Goal: Transaction & Acquisition: Book appointment/travel/reservation

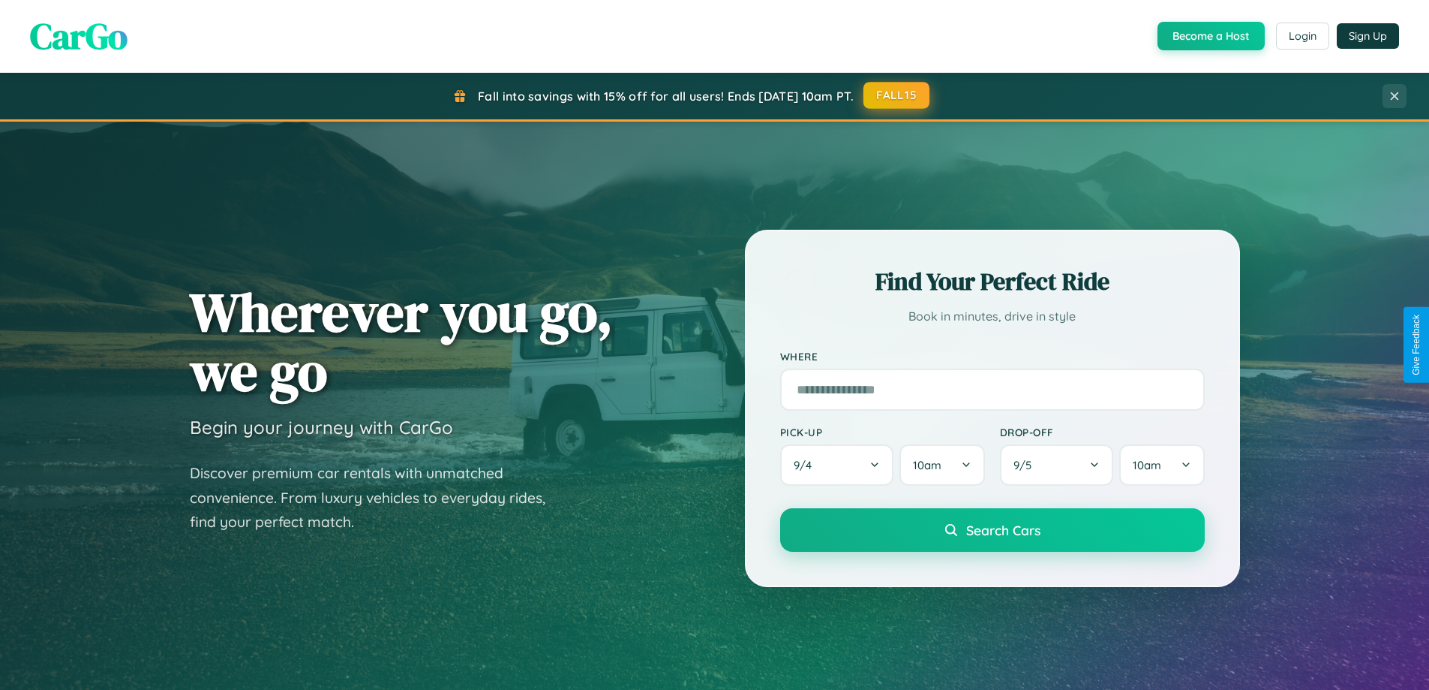
click at [897, 95] on button "FALL15" at bounding box center [897, 95] width 66 height 27
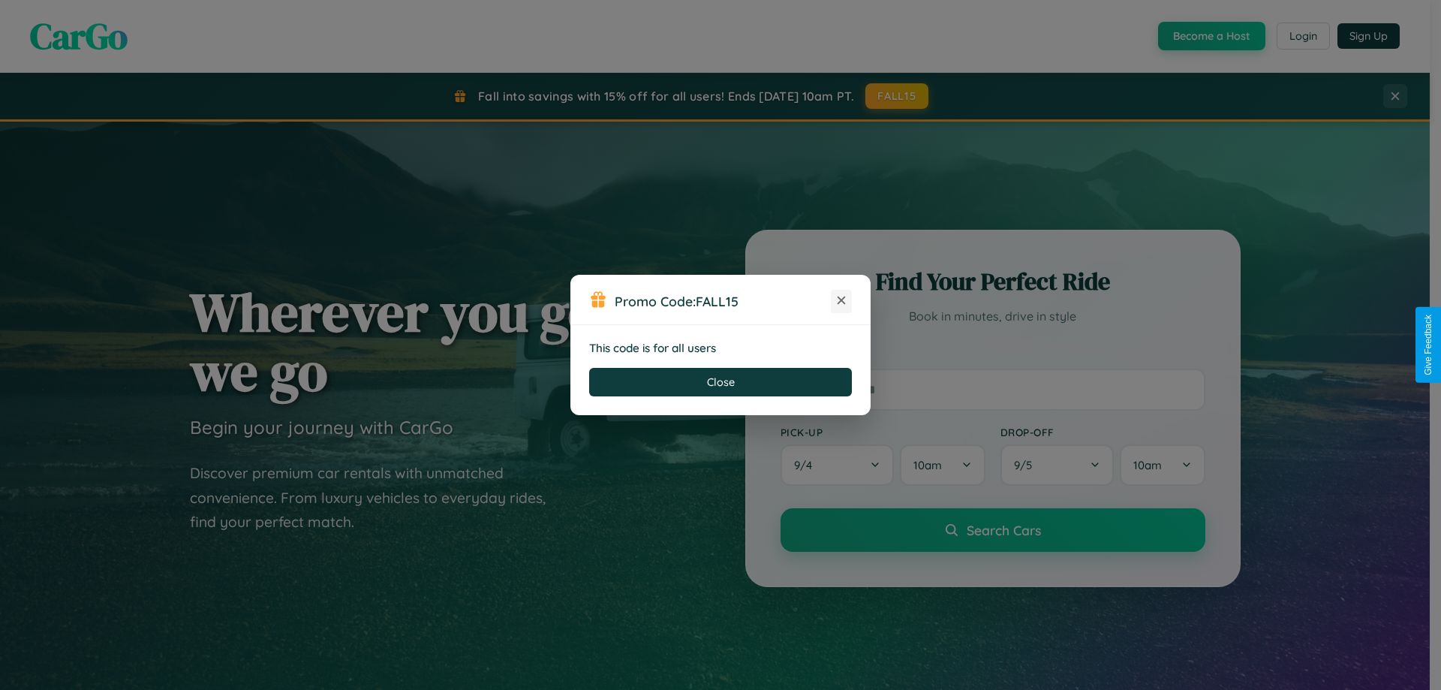
click at [841, 301] on icon at bounding box center [841, 300] width 15 height 15
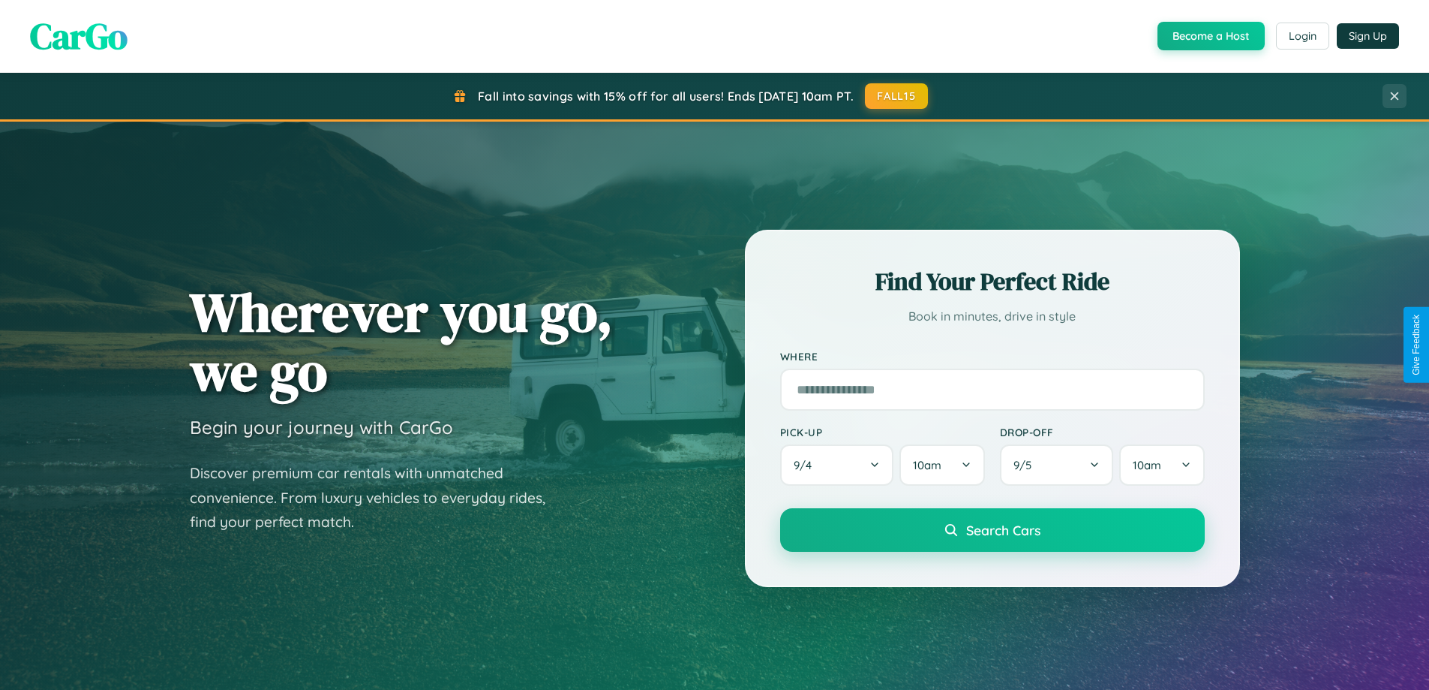
scroll to position [1321, 0]
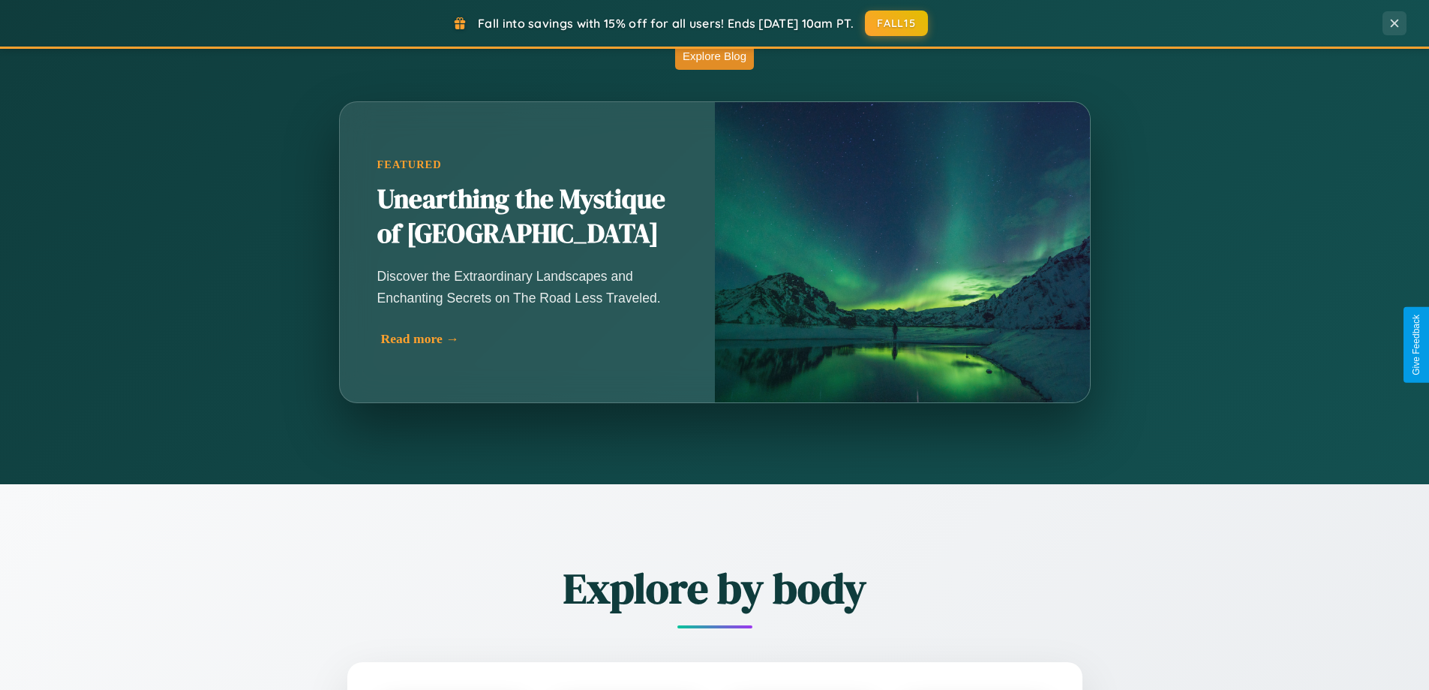
click at [529, 338] on div "Read more →" at bounding box center [531, 339] width 300 height 16
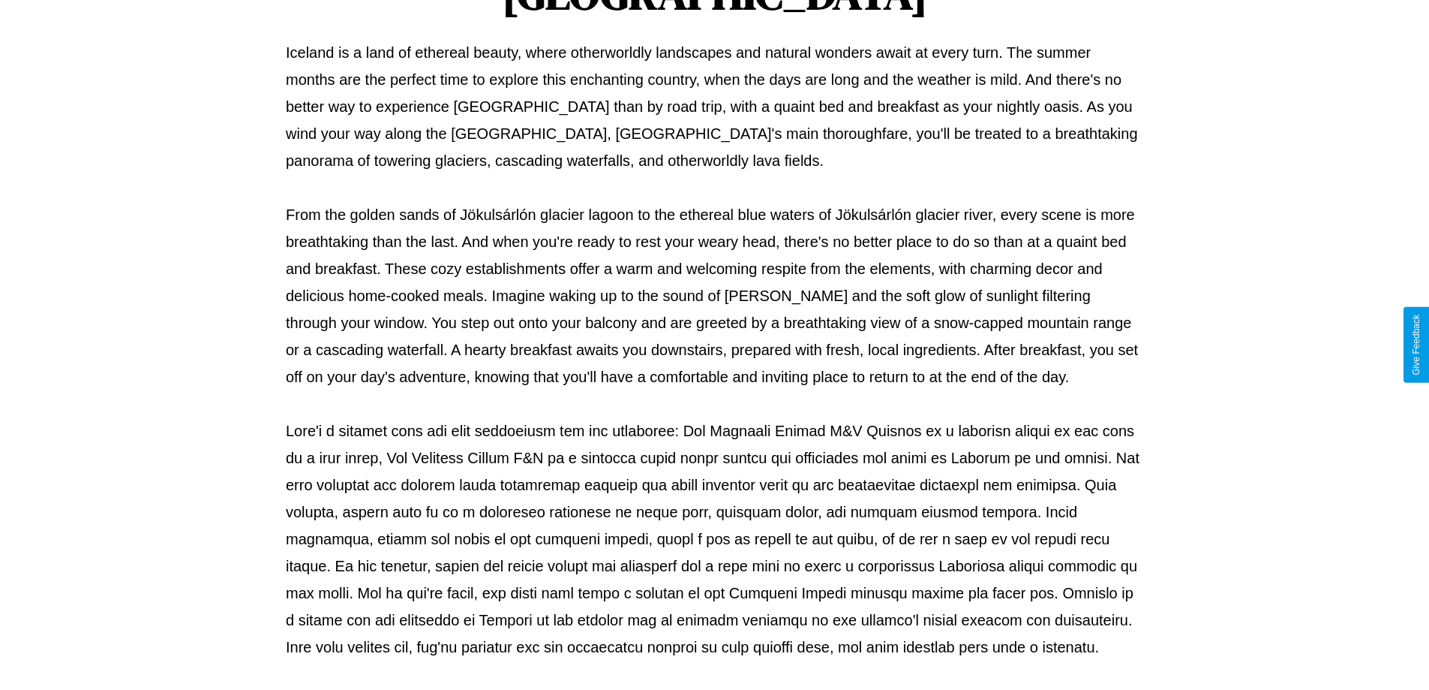
scroll to position [485, 0]
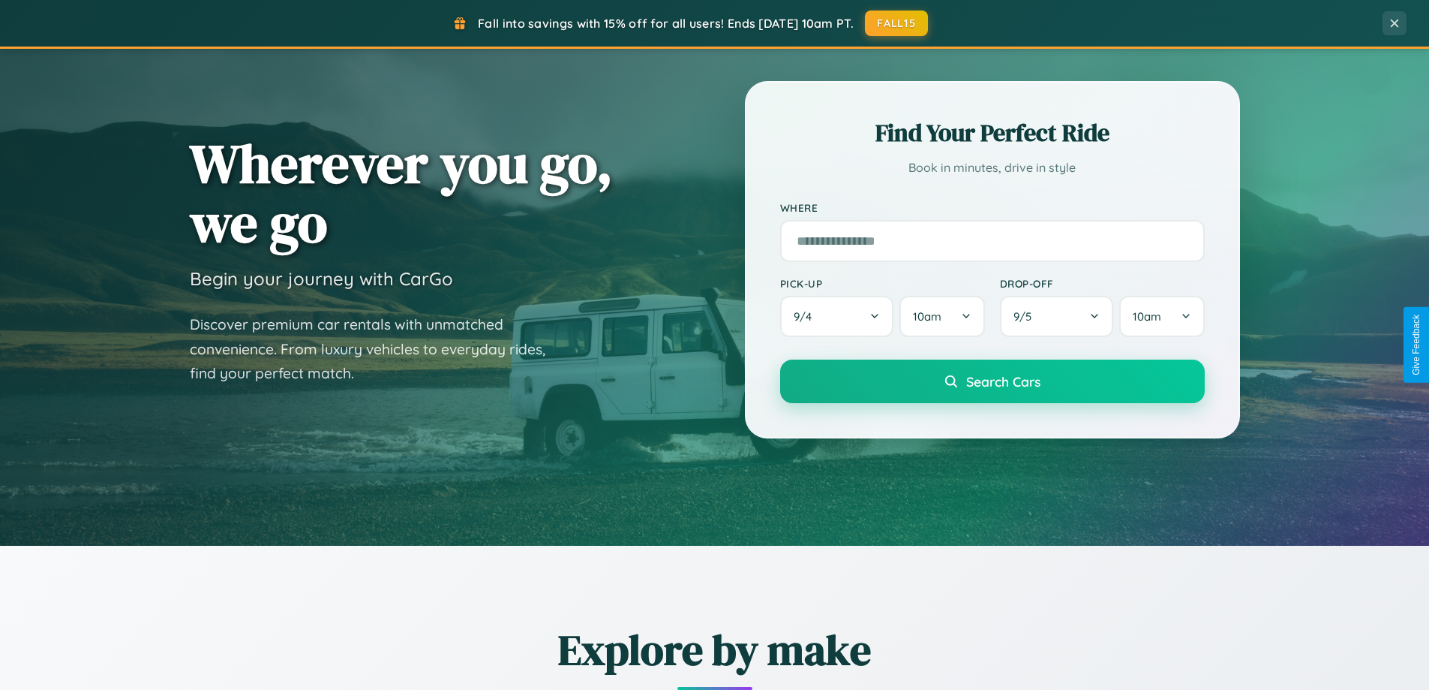
scroll to position [44, 0]
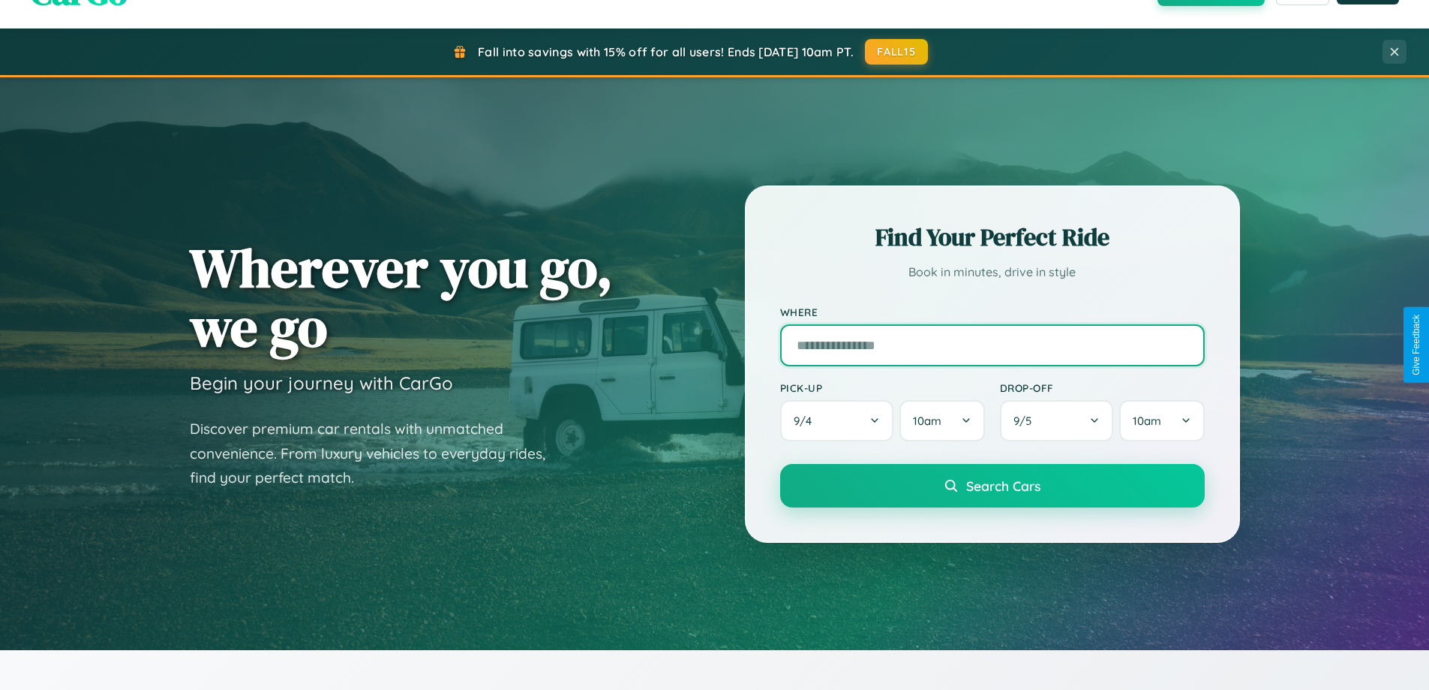
click at [992, 344] on input "text" at bounding box center [992, 345] width 425 height 42
type input "*****"
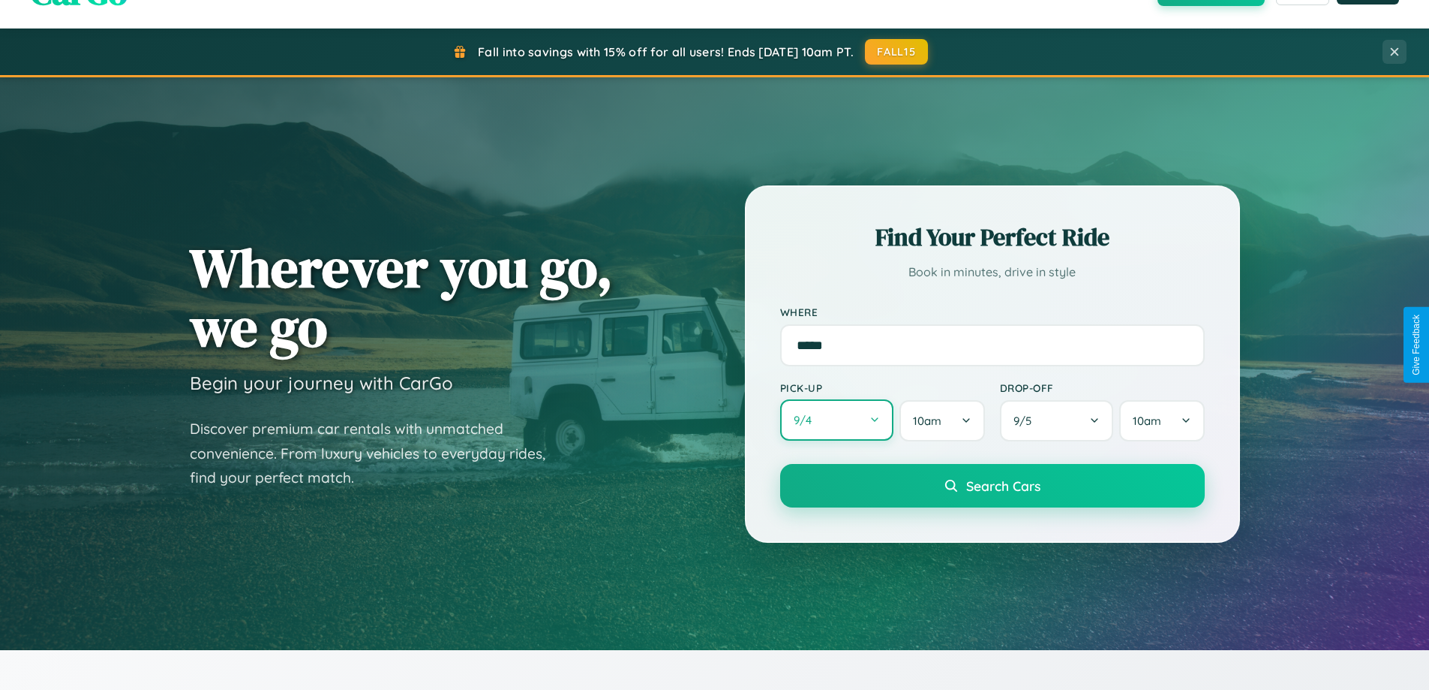
click at [837, 421] on button "9 / 4" at bounding box center [837, 419] width 114 height 41
select select "*"
select select "****"
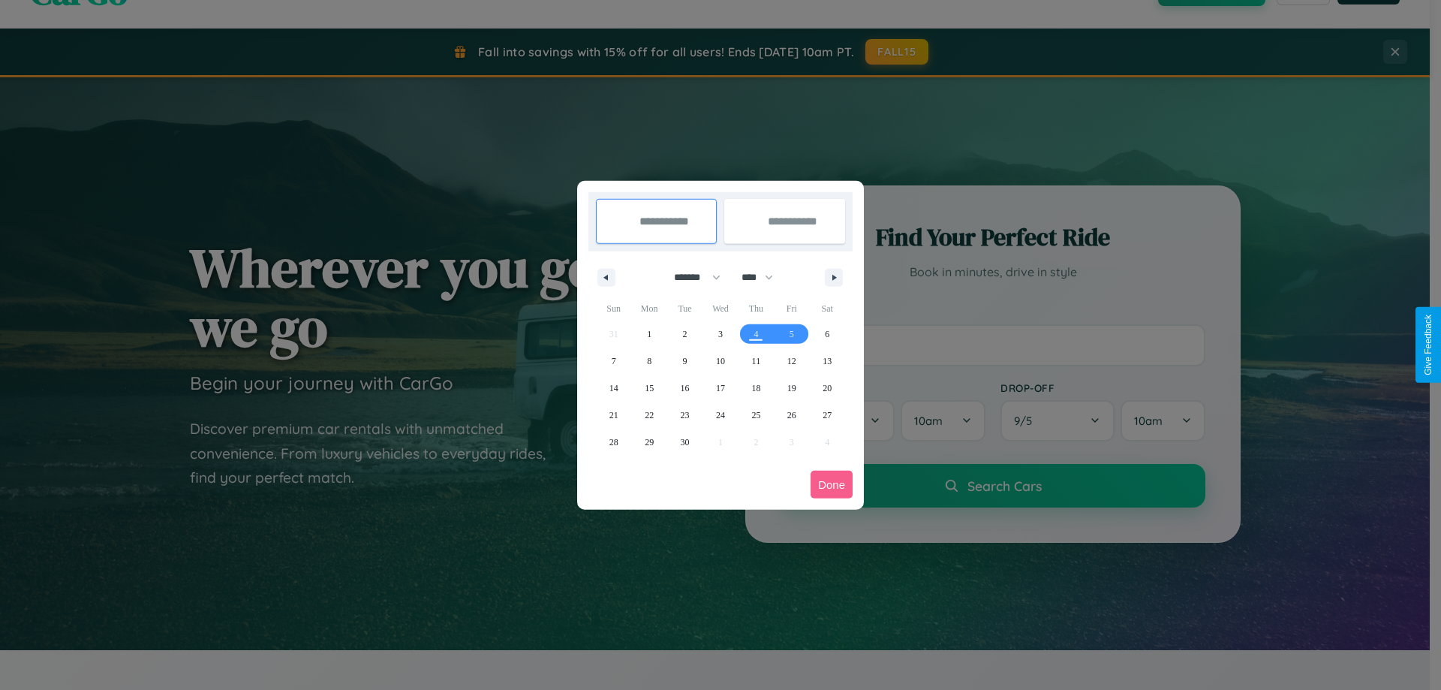
drag, startPoint x: 690, startPoint y: 277, endPoint x: 720, endPoint y: 301, distance: 38.4
click at [690, 277] on select "******* ******** ***** ***** *** **** **** ****** ********* ******* ******** **…" at bounding box center [695, 277] width 64 height 25
select select "*"
drag, startPoint x: 764, startPoint y: 277, endPoint x: 720, endPoint y: 301, distance: 49.7
click at [764, 277] on select "**** **** **** **** **** **** **** **** **** **** **** **** **** **** **** ****…" at bounding box center [756, 277] width 45 height 25
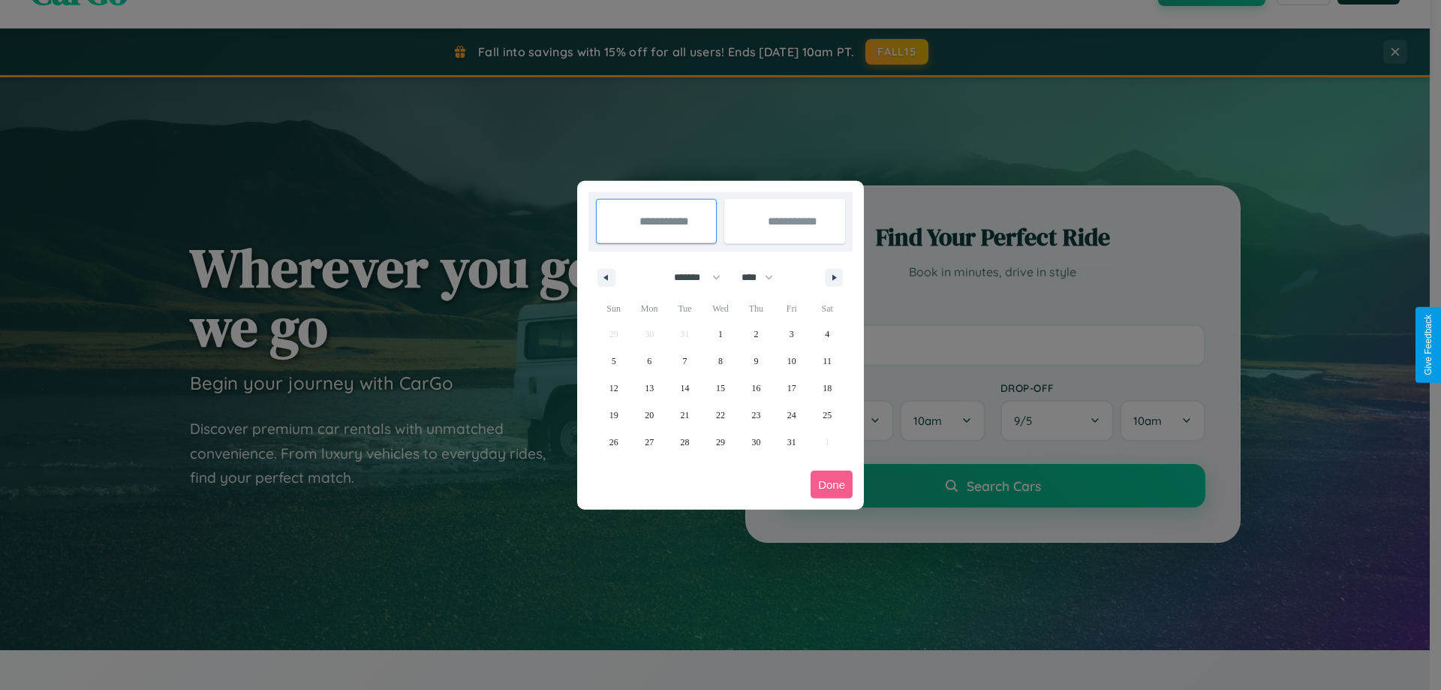
select select "****"
click at [791, 387] on span "16" at bounding box center [791, 387] width 9 height 27
type input "**********"
click at [756, 414] on span "22" at bounding box center [755, 414] width 9 height 27
type input "**********"
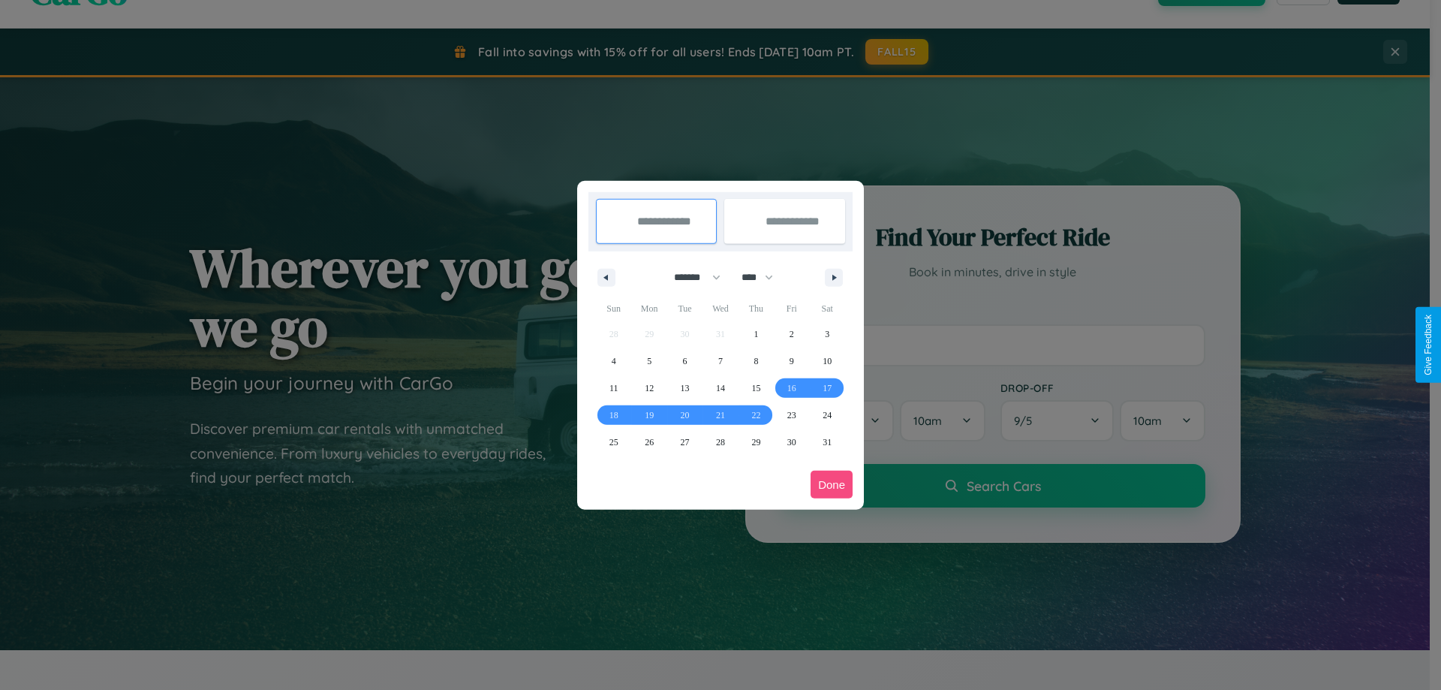
click at [831, 484] on button "Done" at bounding box center [831, 484] width 42 height 28
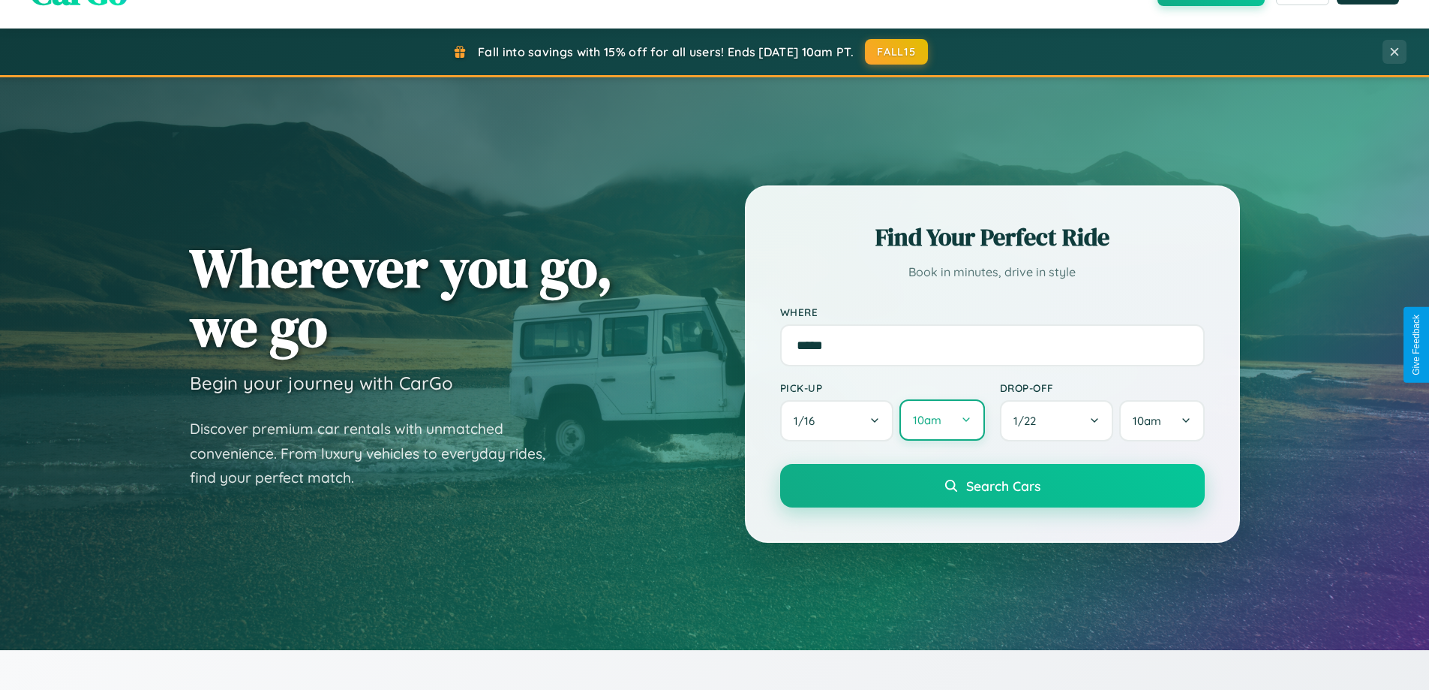
click at [942, 420] on button "10am" at bounding box center [942, 419] width 85 height 41
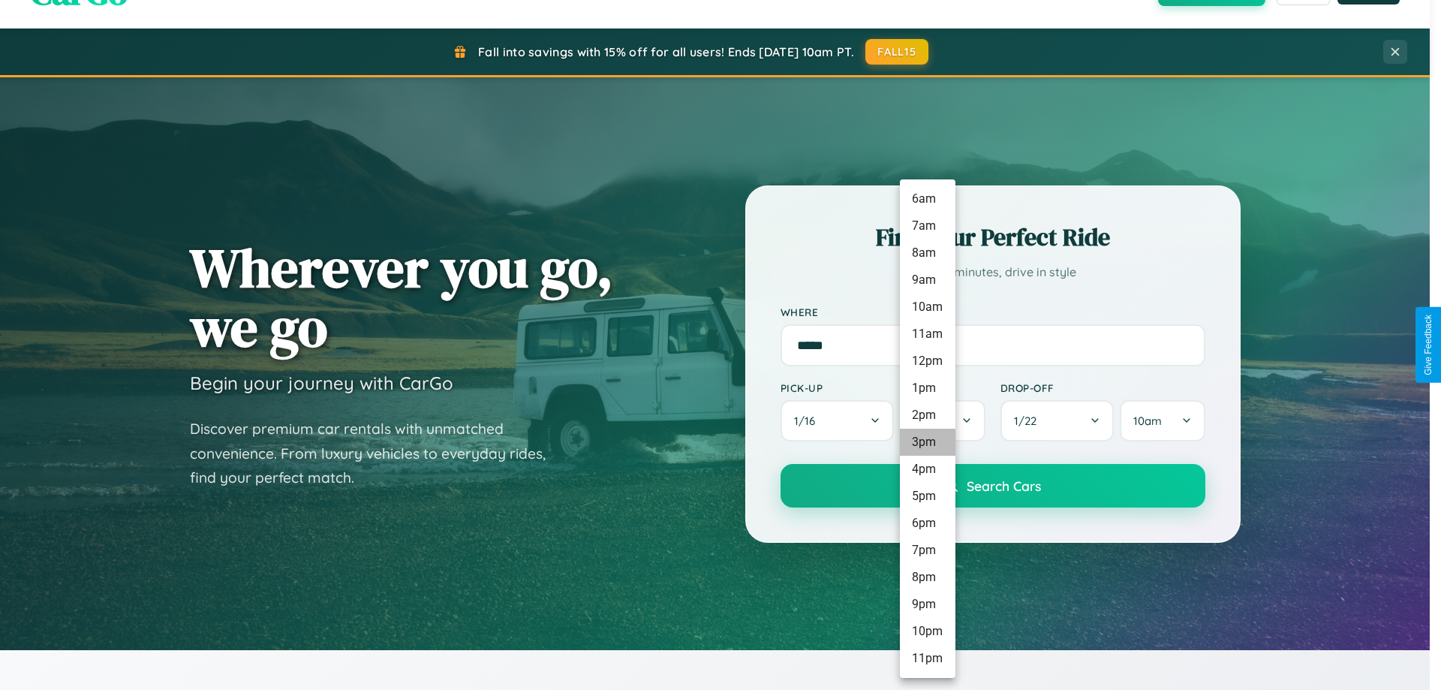
click at [927, 442] on li "3pm" at bounding box center [928, 441] width 56 height 27
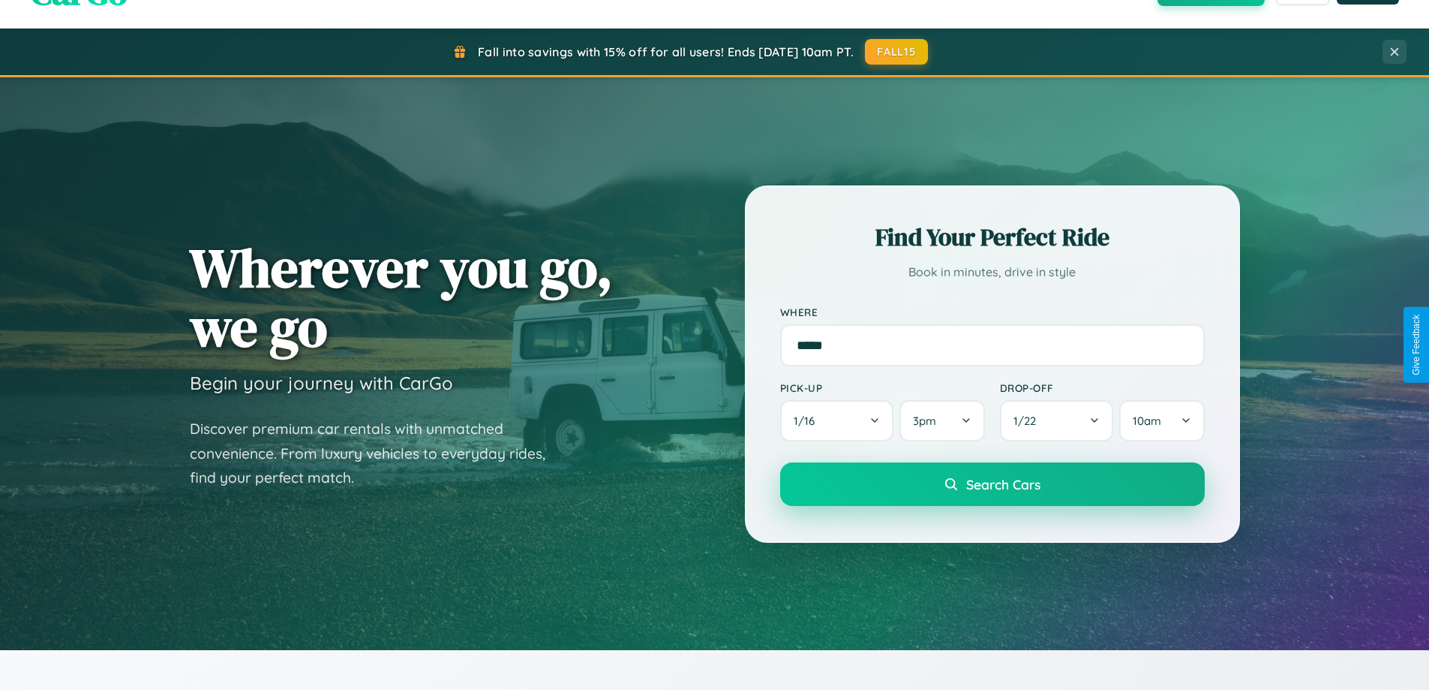
click at [992, 485] on span "Search Cars" at bounding box center [1003, 484] width 74 height 17
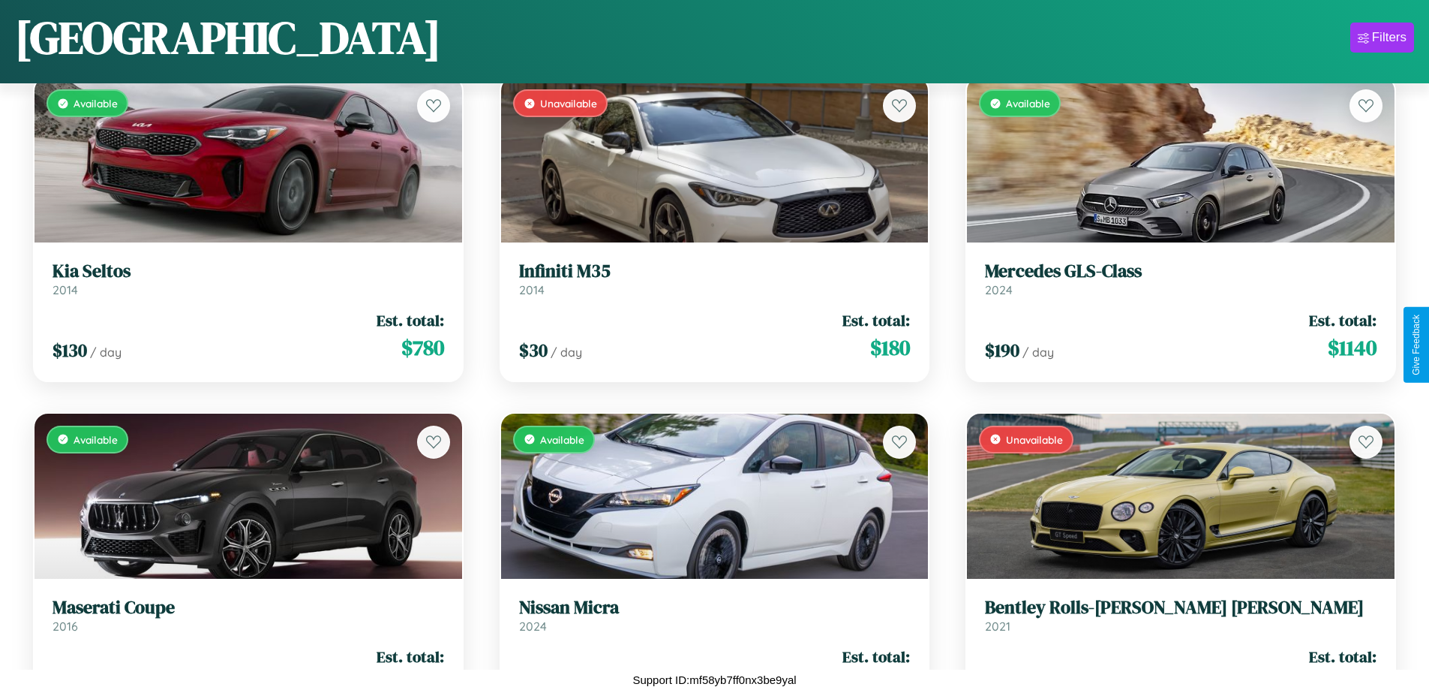
scroll to position [9618, 0]
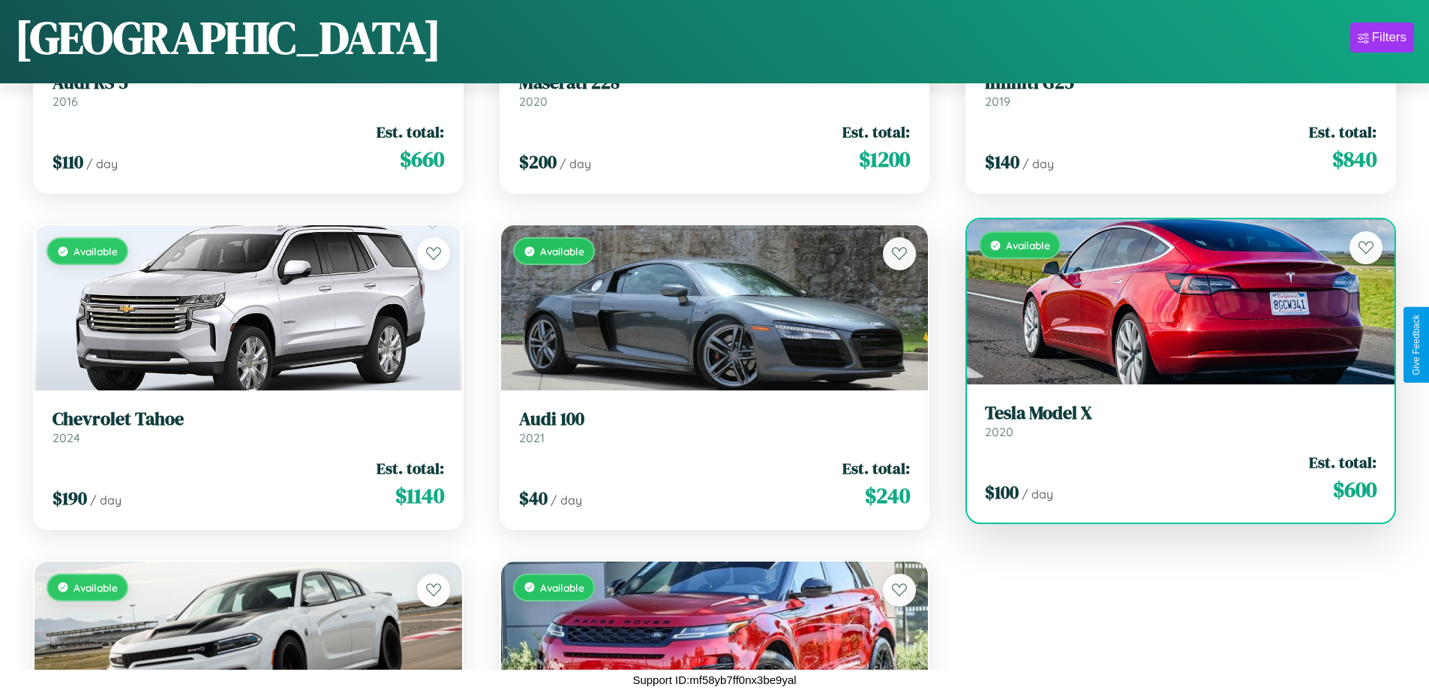
click at [1171, 420] on h3 "Tesla Model X" at bounding box center [1181, 413] width 392 height 22
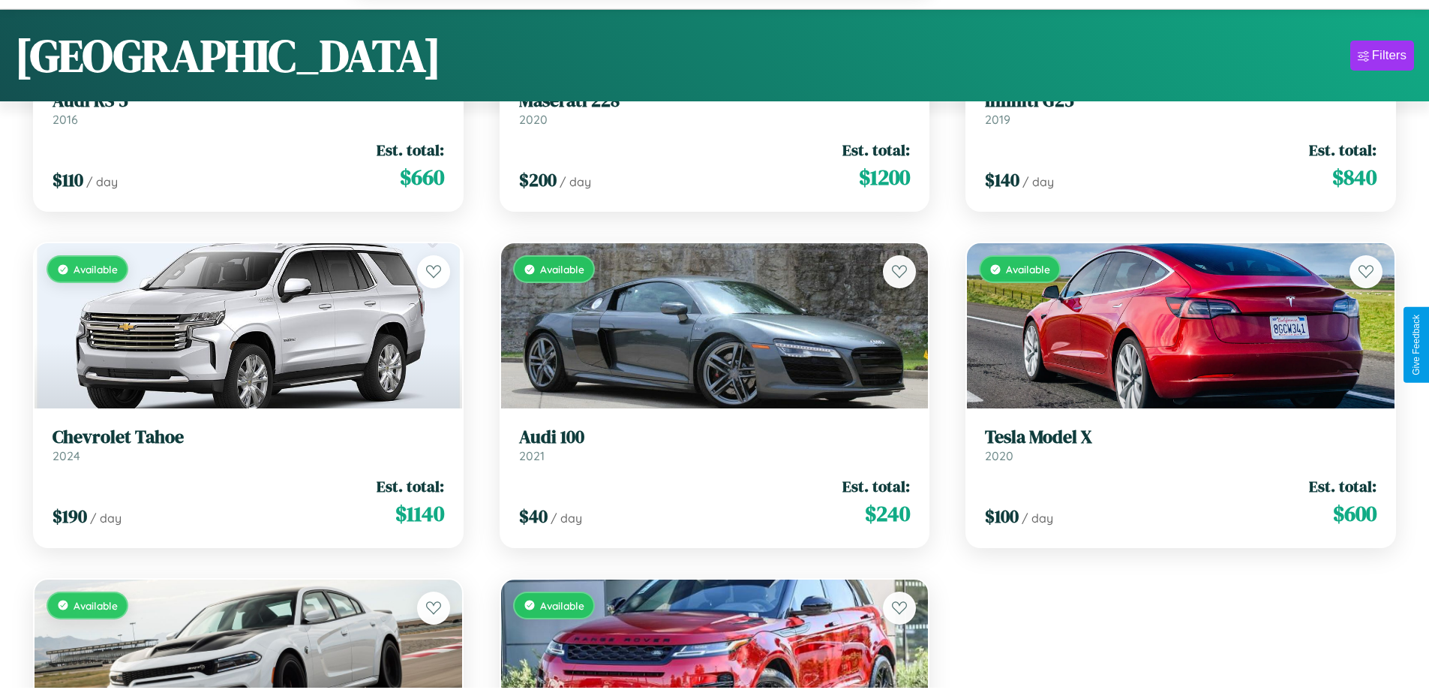
scroll to position [5362, 0]
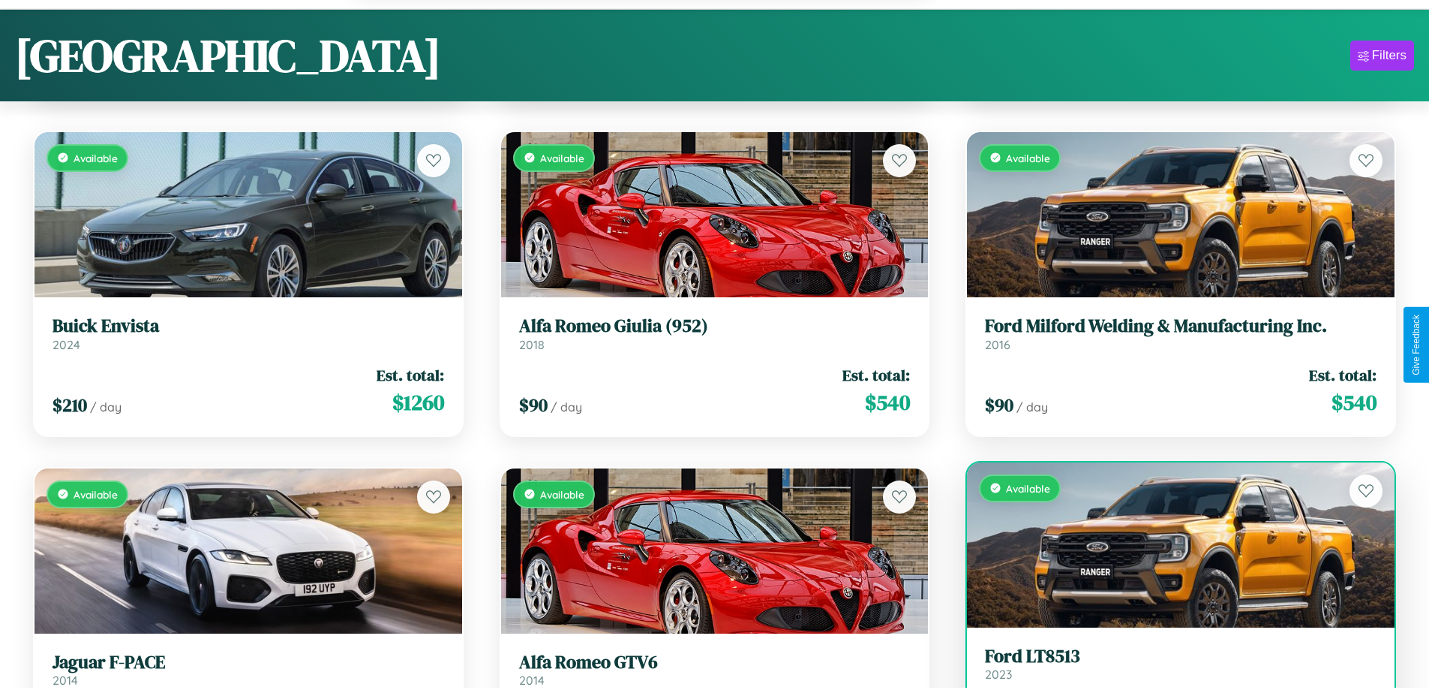
click at [1171, 671] on link "Ford LT8513 2023" at bounding box center [1181, 663] width 392 height 37
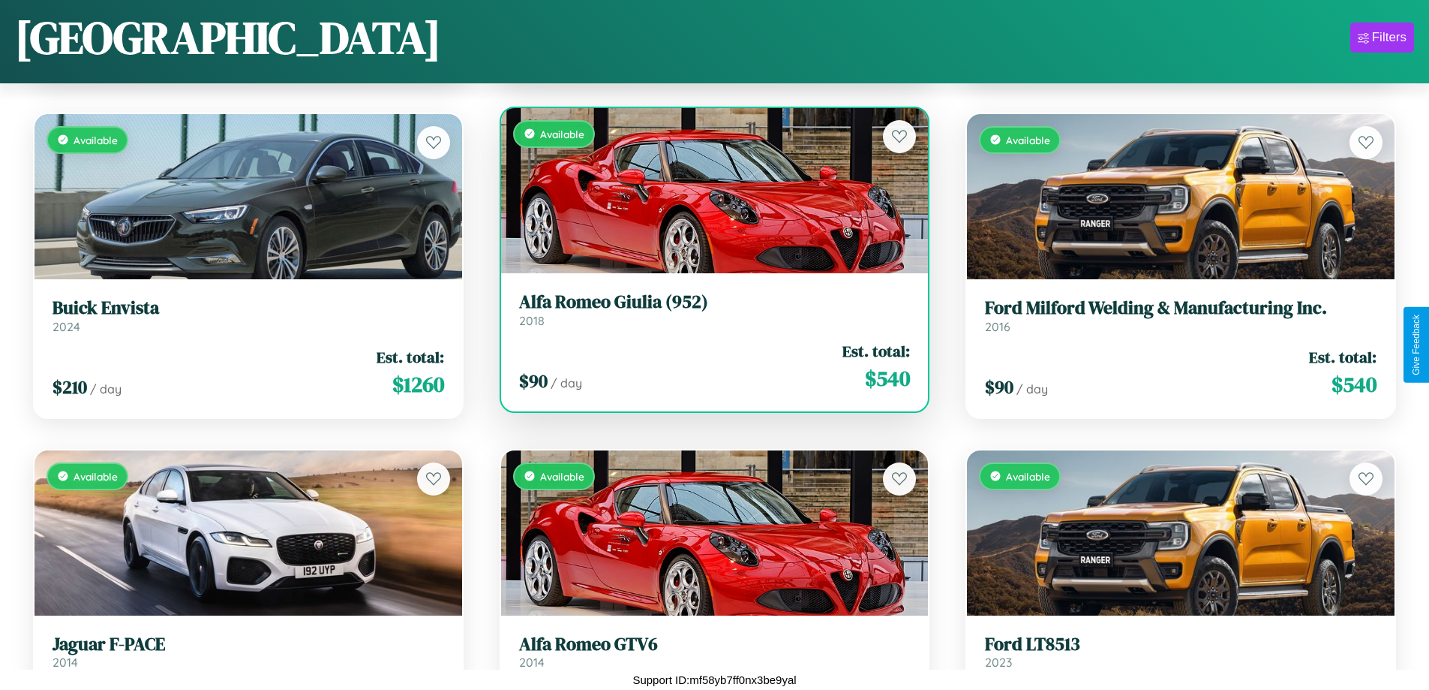
scroll to position [5251, 0]
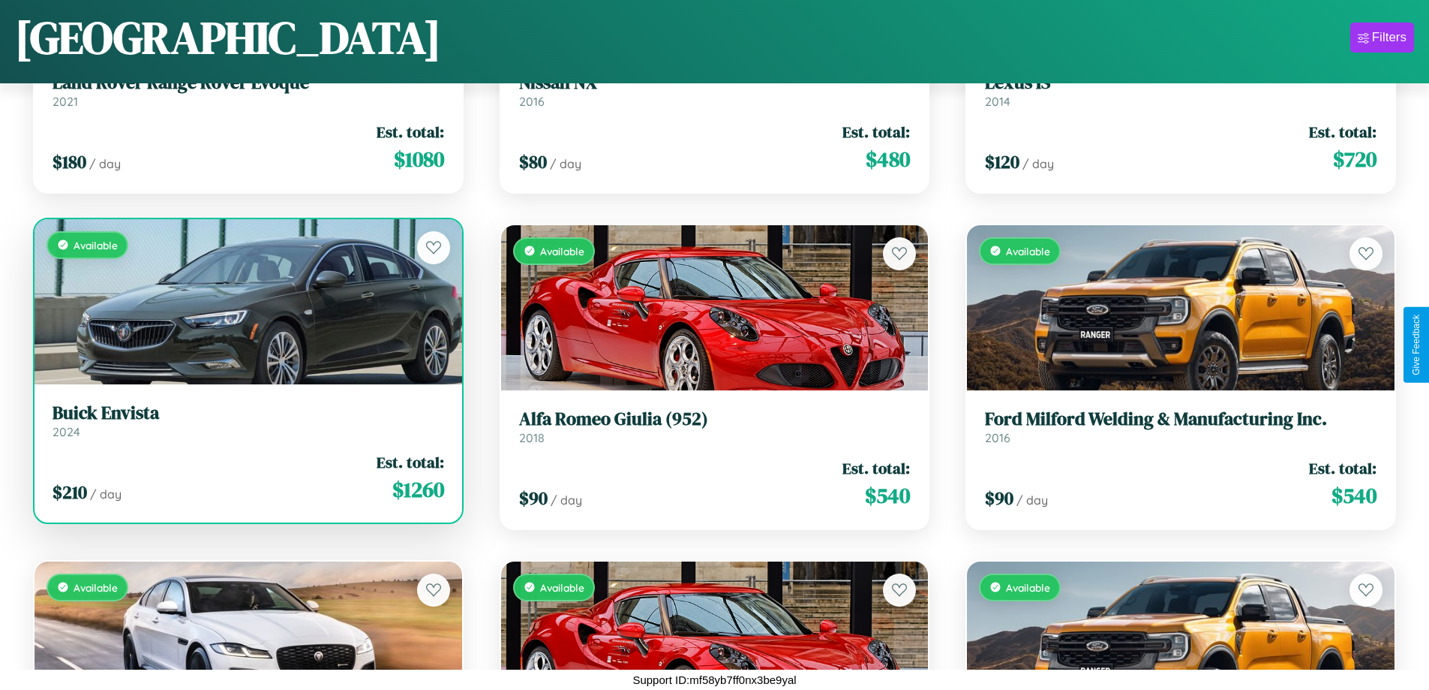
click at [246, 424] on link "Buick Envista 2024" at bounding box center [249, 420] width 392 height 37
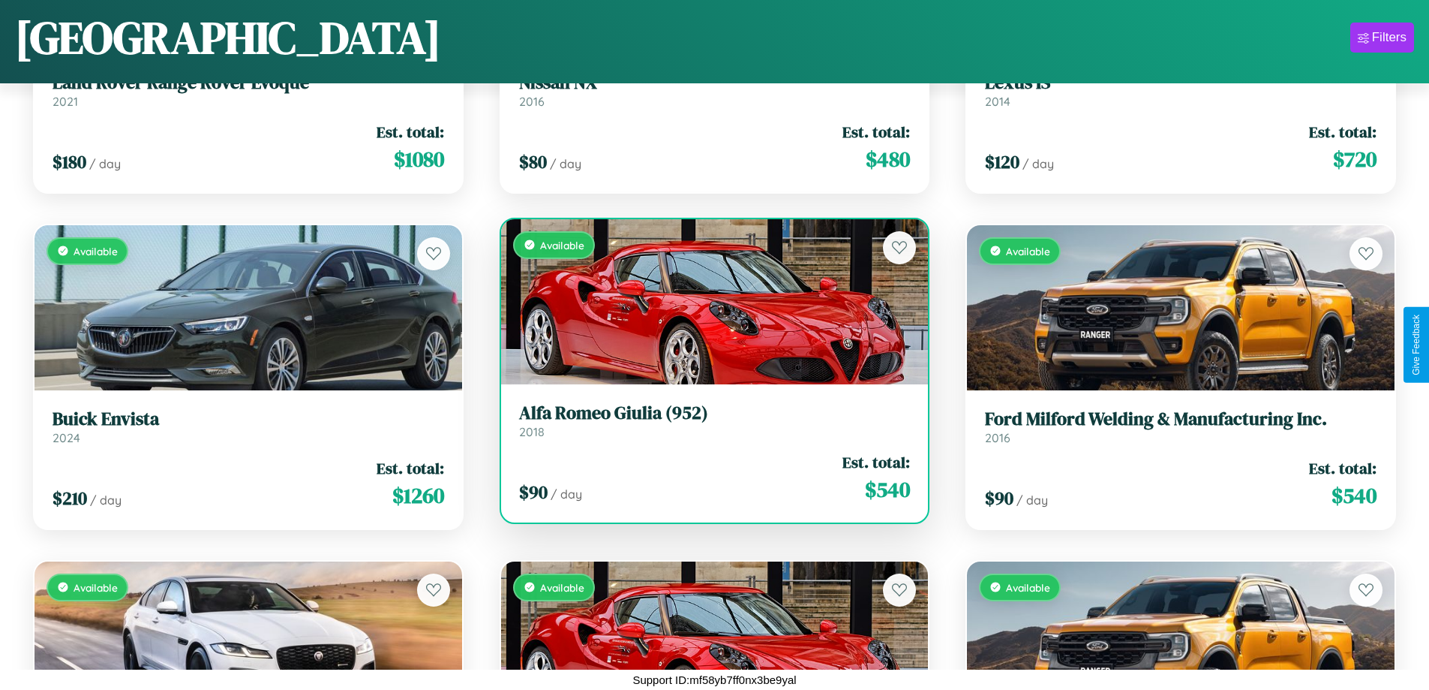
scroll to position [3571, 0]
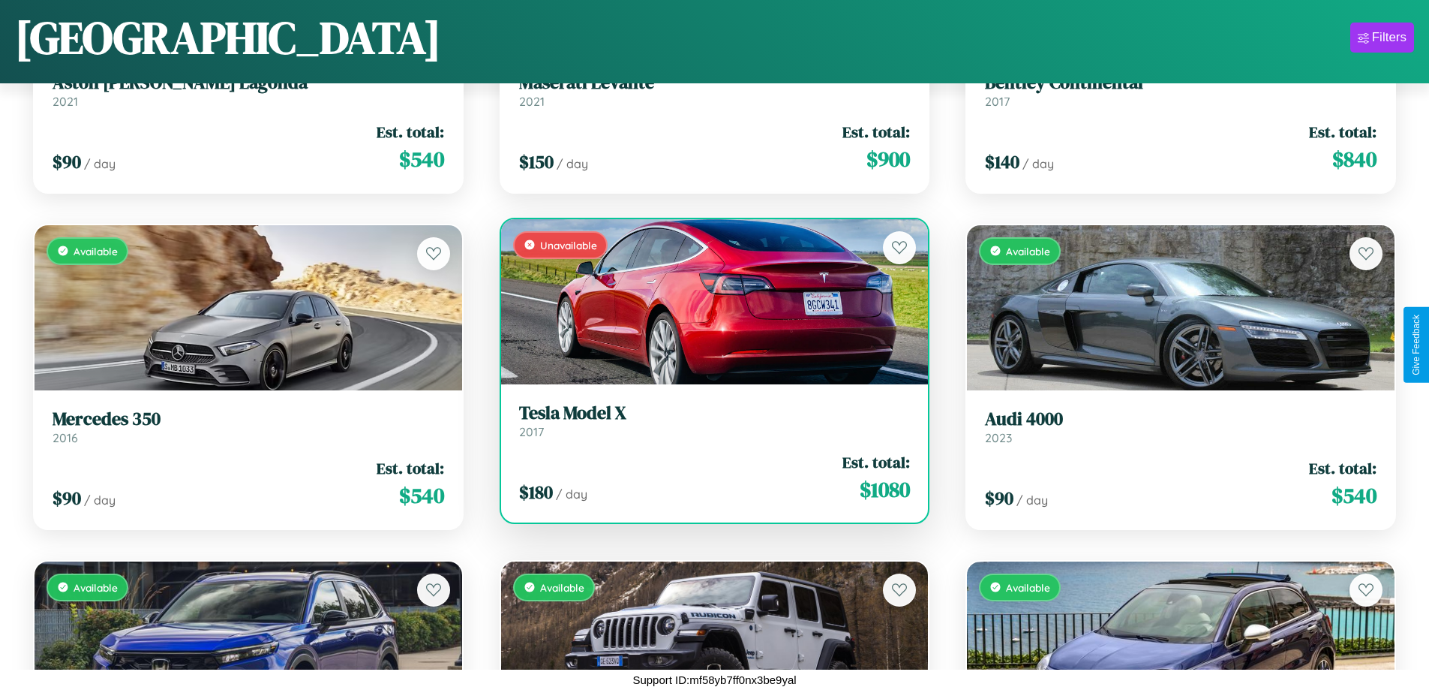
click at [708, 420] on h3 "Tesla Model X" at bounding box center [715, 413] width 392 height 22
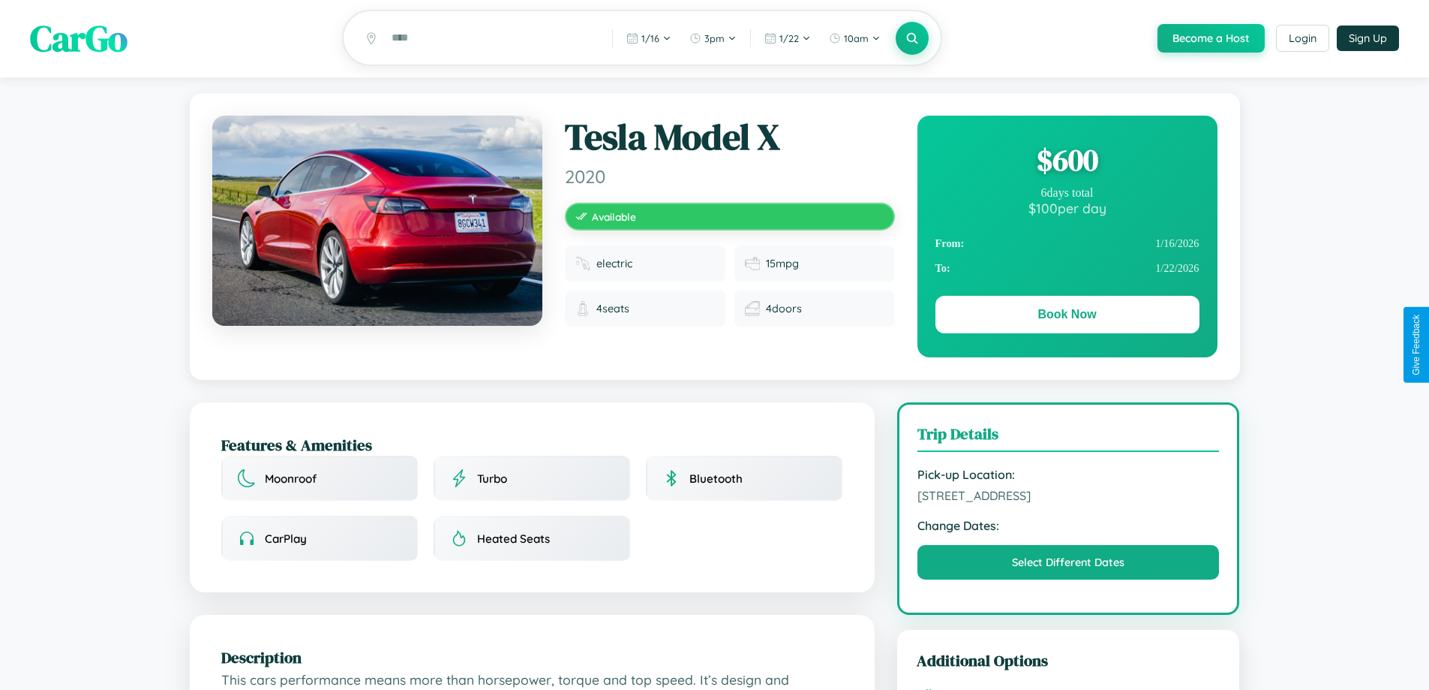
scroll to position [903, 0]
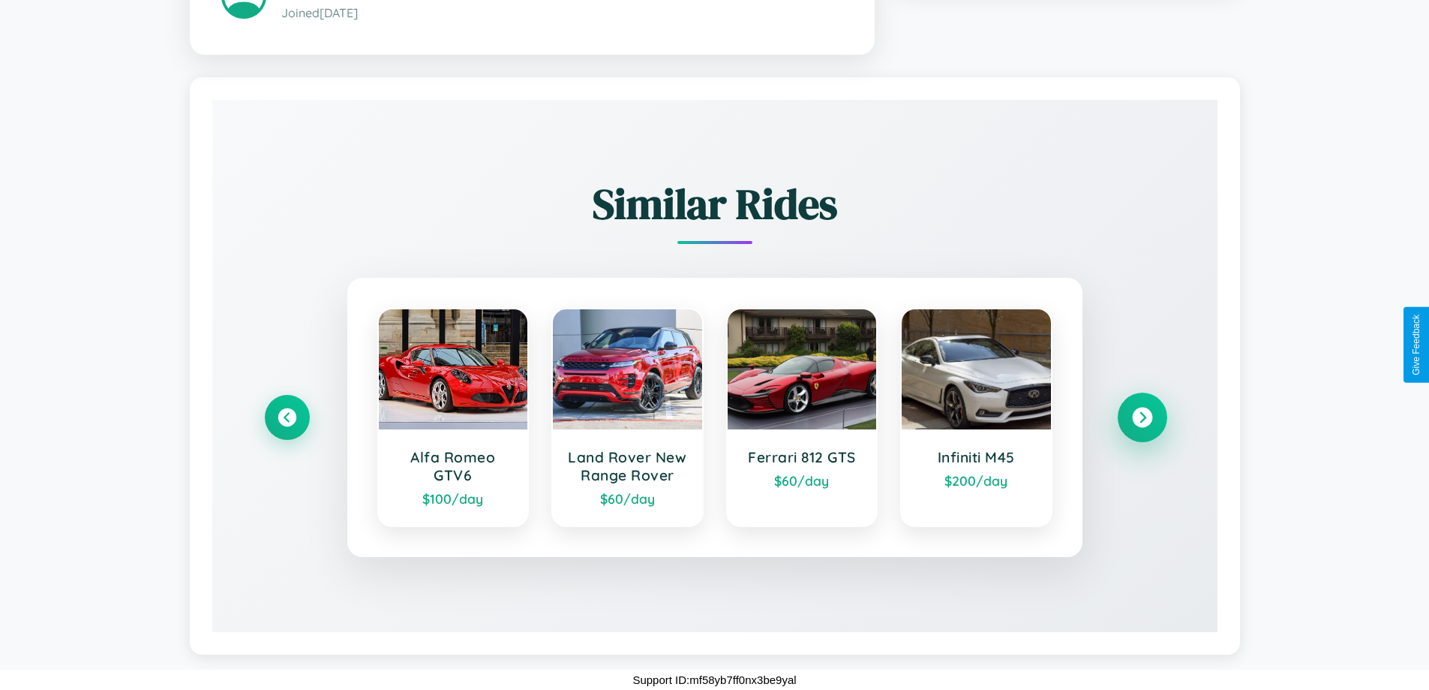
click at [1142, 417] on icon at bounding box center [1142, 417] width 20 height 20
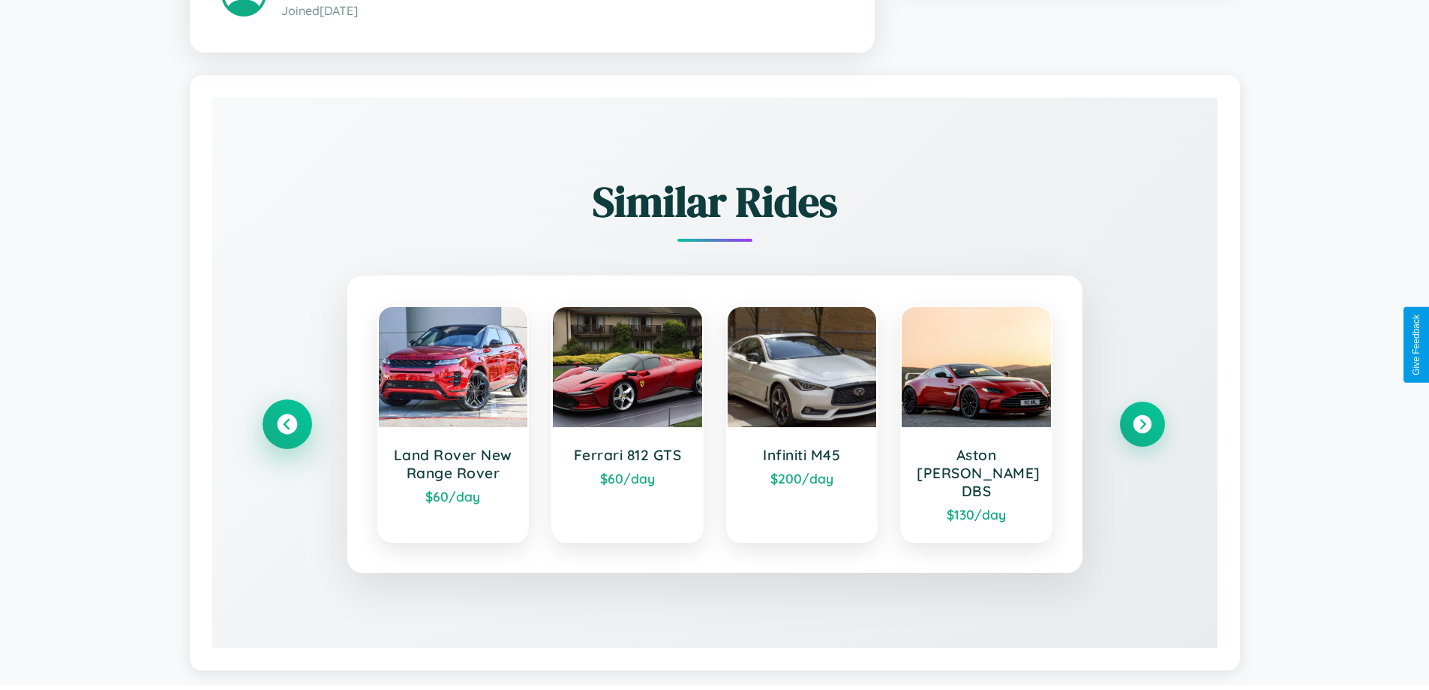
click at [287, 417] on icon at bounding box center [287, 424] width 20 height 20
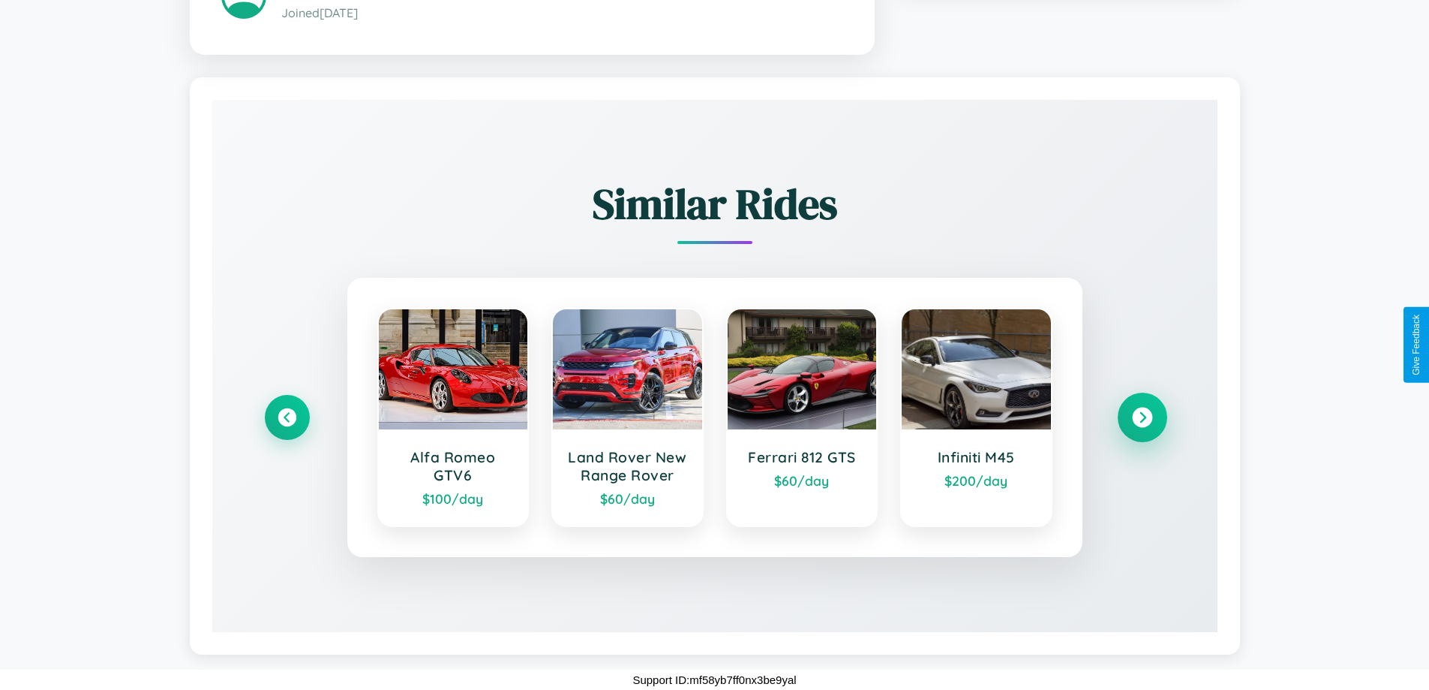
click at [1142, 417] on icon at bounding box center [1142, 417] width 20 height 20
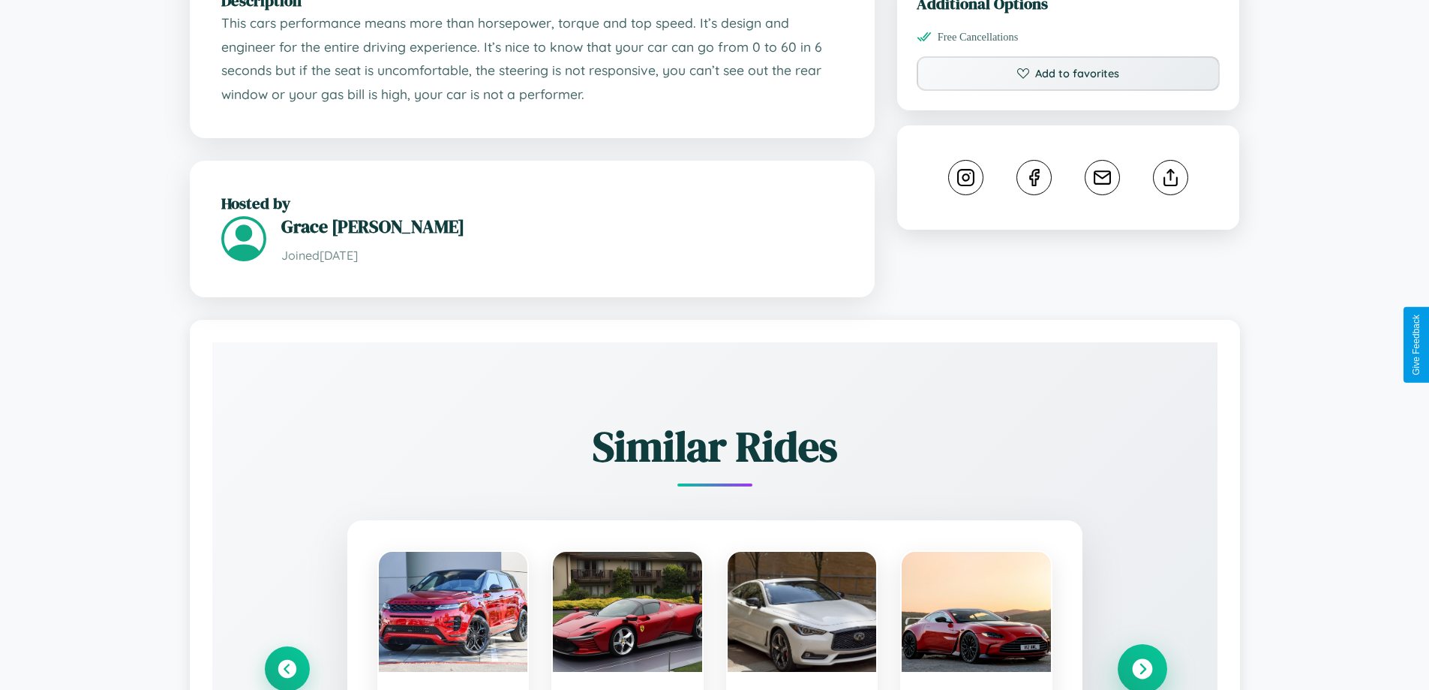
scroll to position [493, 0]
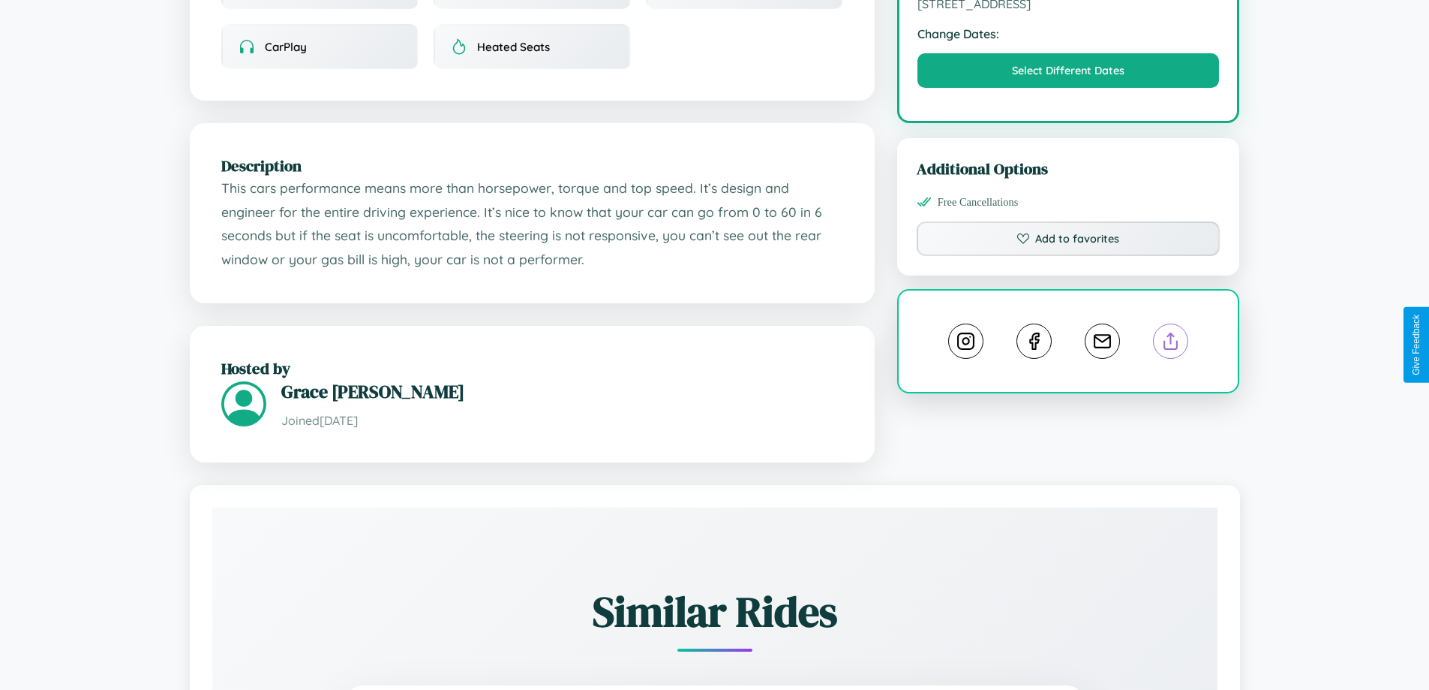
click at [1171, 343] on line at bounding box center [1171, 338] width 0 height 11
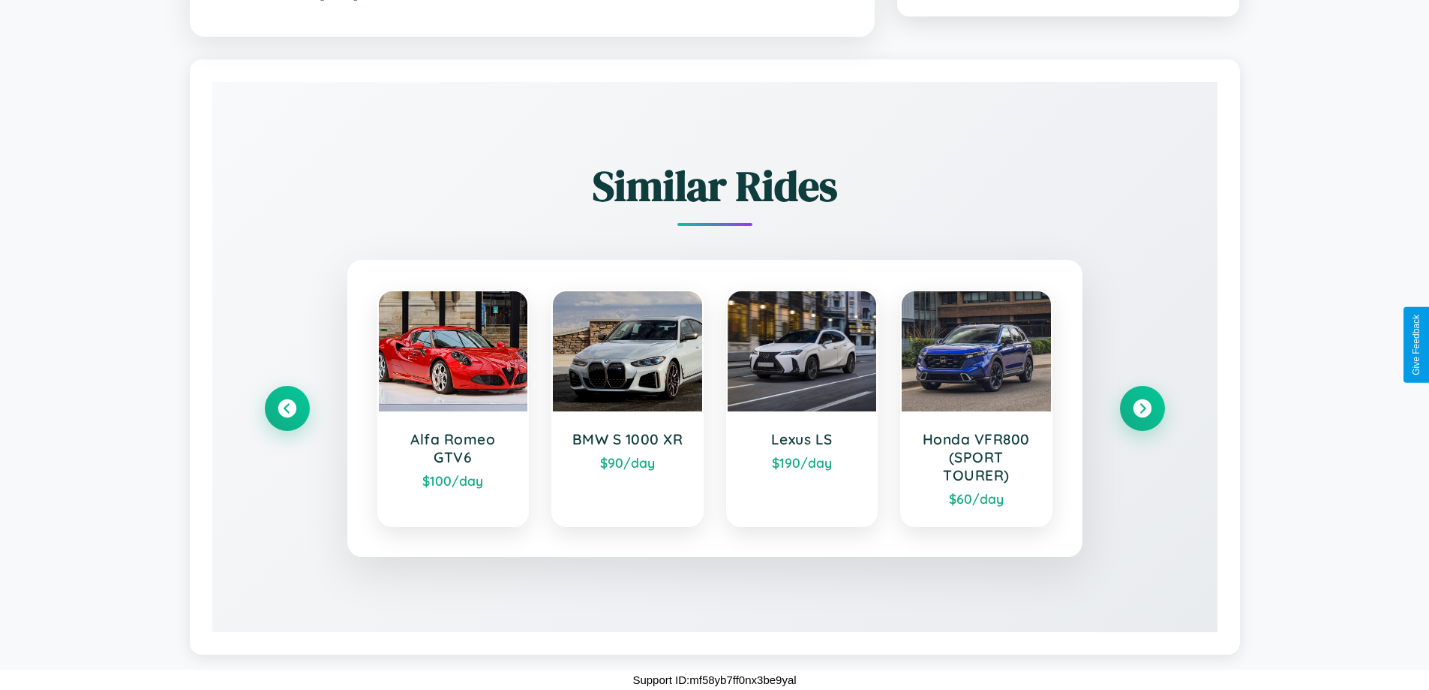
scroll to position [873, 0]
click at [1142, 408] on icon at bounding box center [1142, 408] width 20 height 20
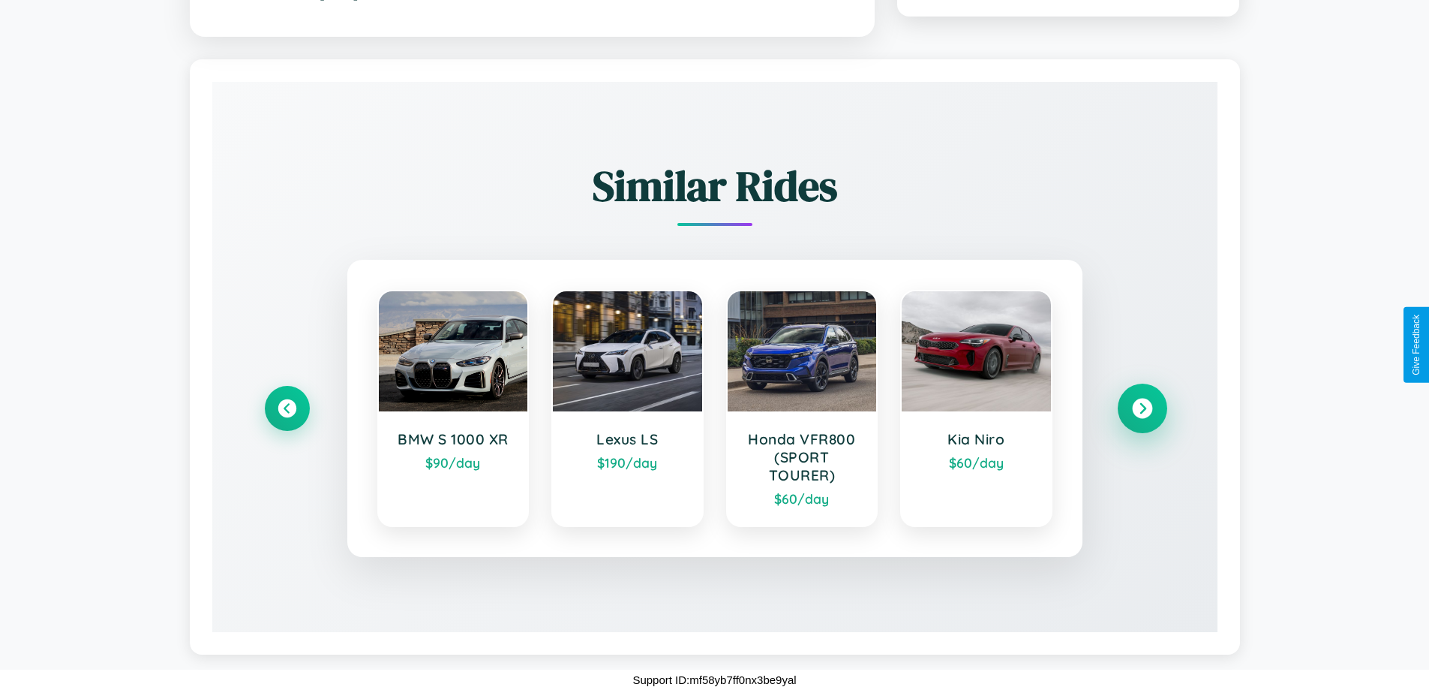
click at [1142, 408] on icon at bounding box center [1142, 408] width 20 height 20
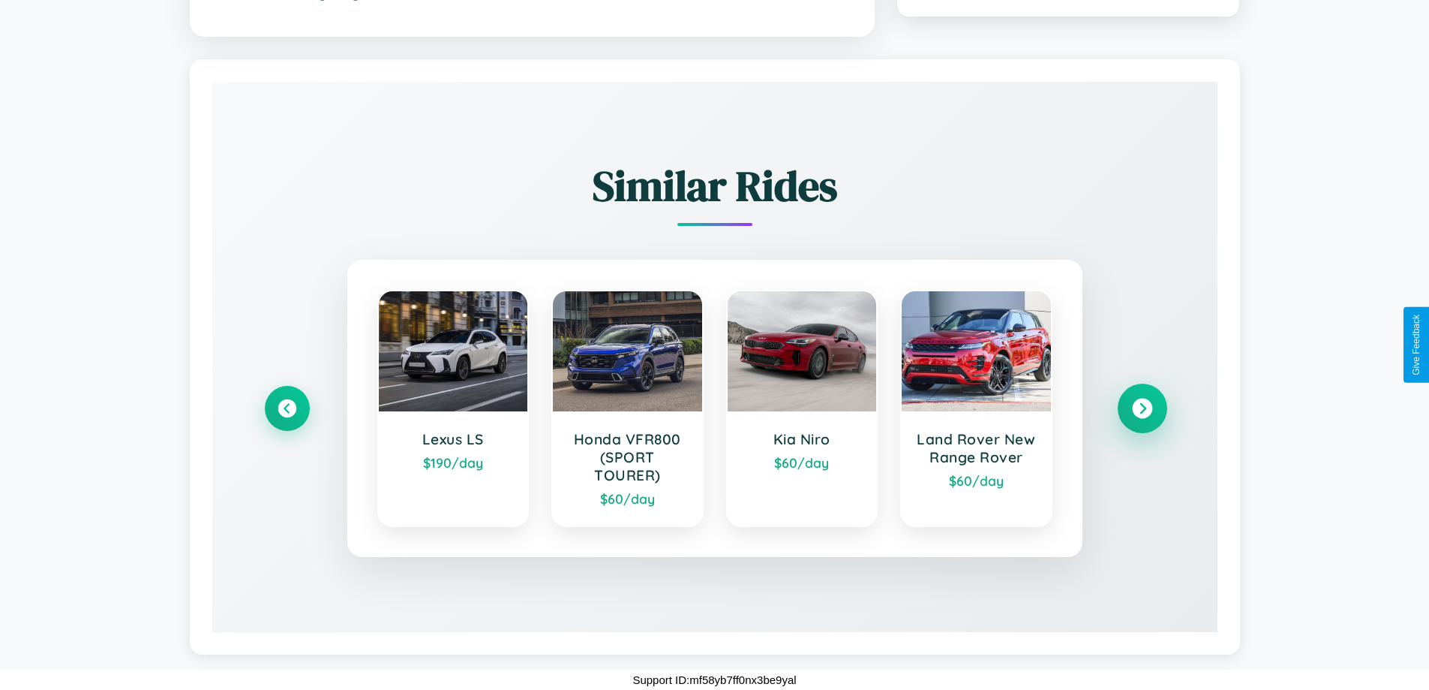
click at [1142, 408] on icon at bounding box center [1142, 408] width 20 height 20
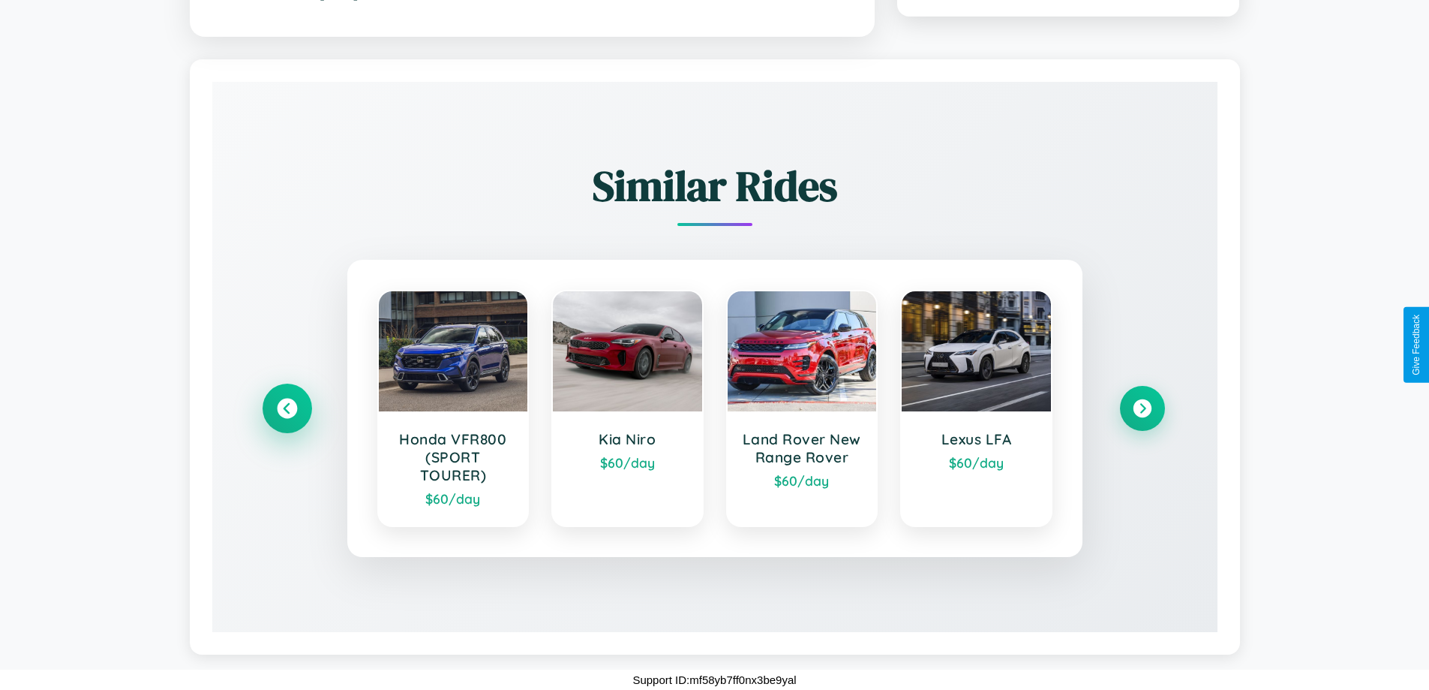
click at [287, 408] on icon at bounding box center [287, 408] width 20 height 20
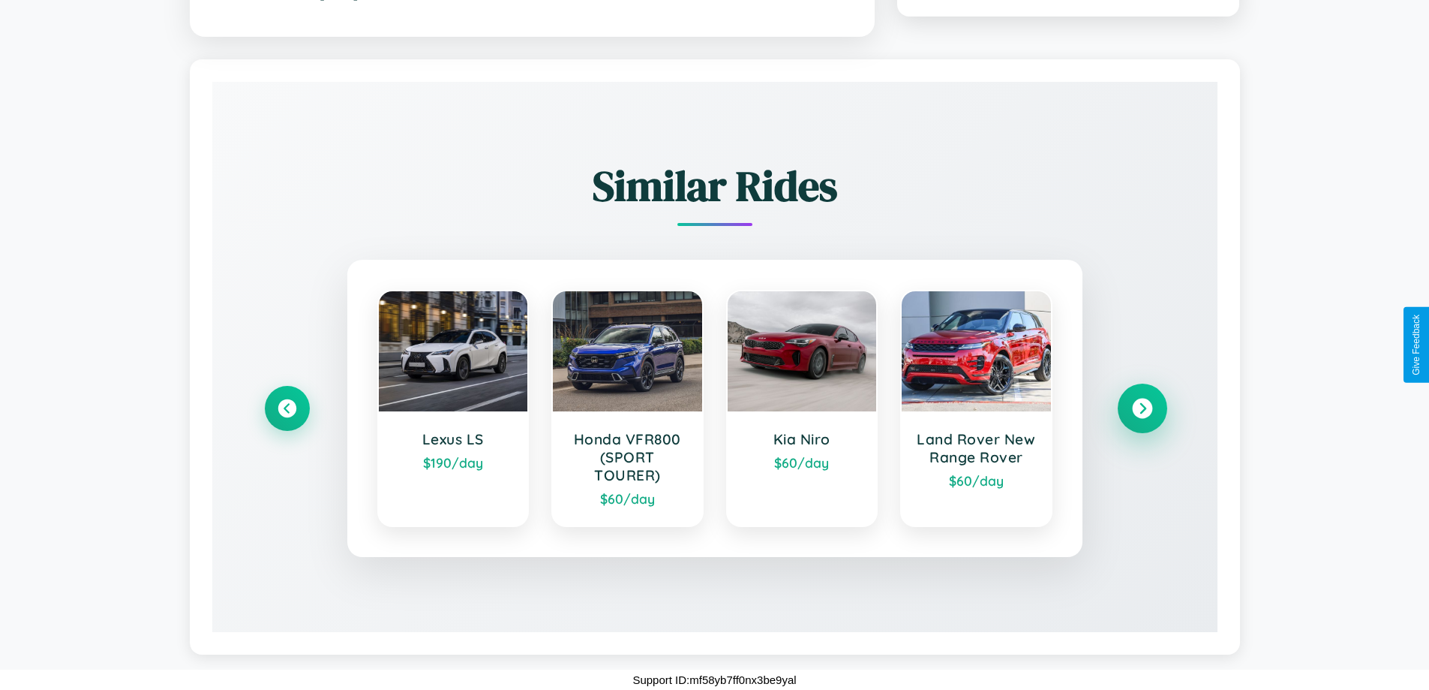
click at [1142, 408] on icon at bounding box center [1142, 408] width 20 height 20
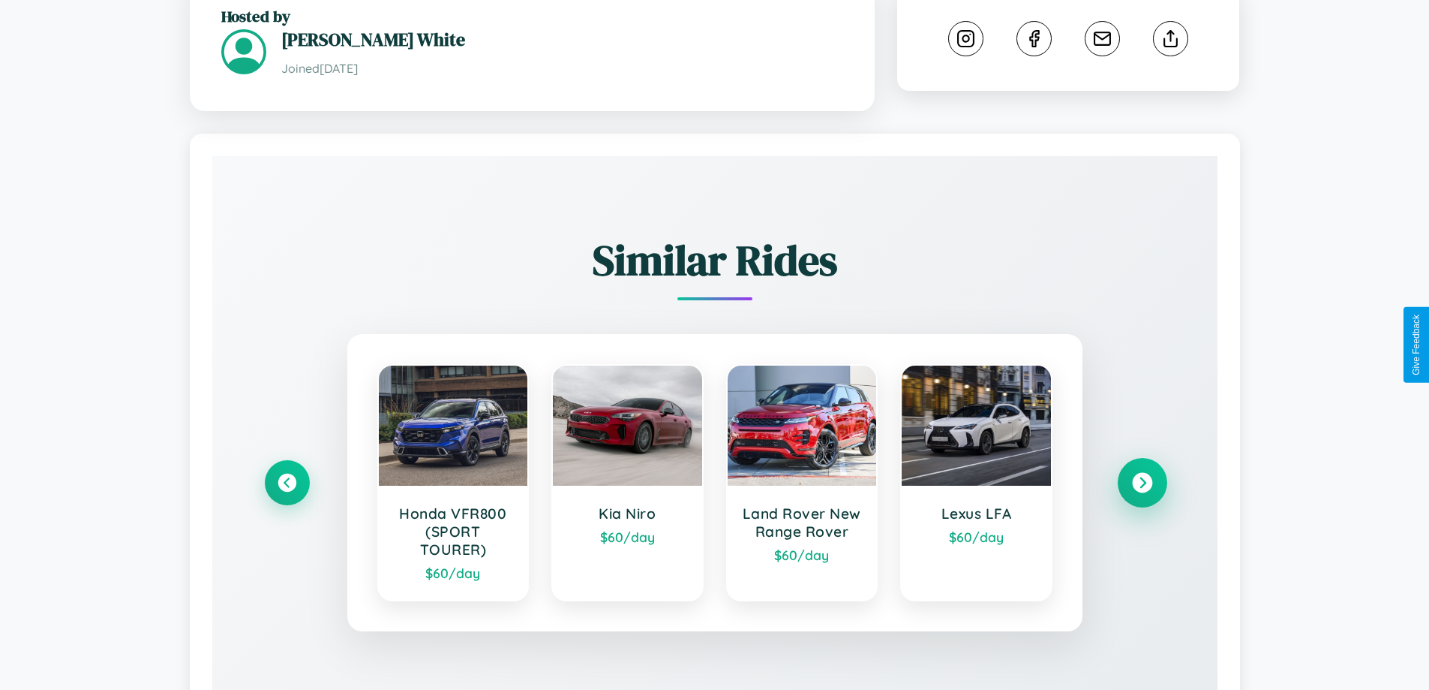
scroll to position [389, 0]
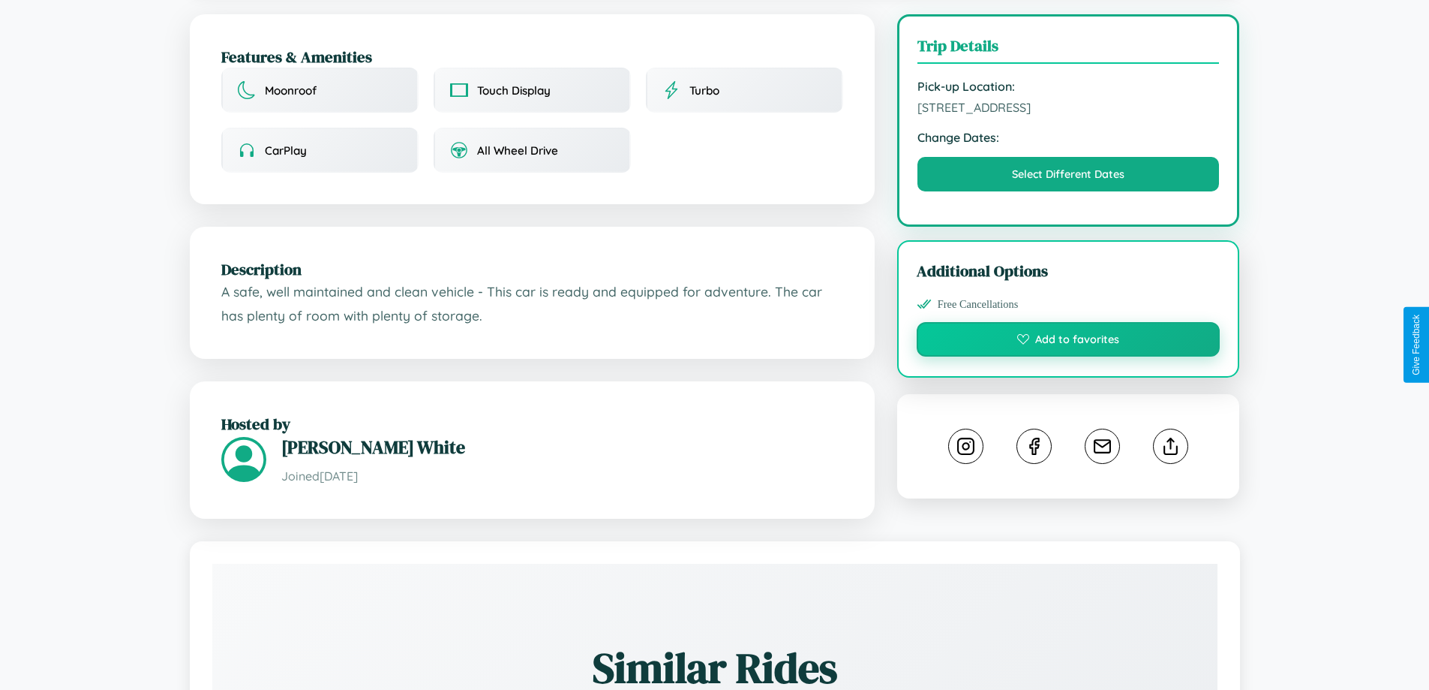
click at [1068, 341] on button "Add to favorites" at bounding box center [1069, 339] width 304 height 35
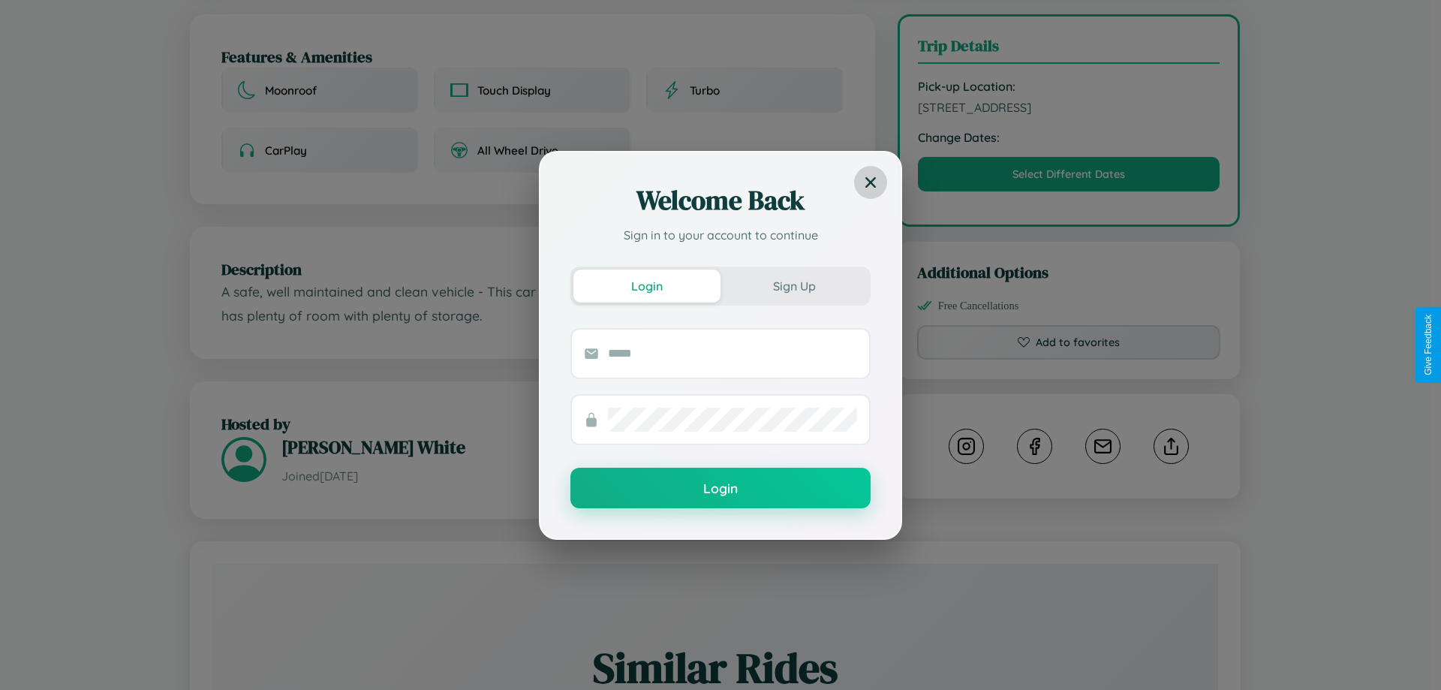
click at [870, 182] on icon at bounding box center [870, 181] width 11 height 11
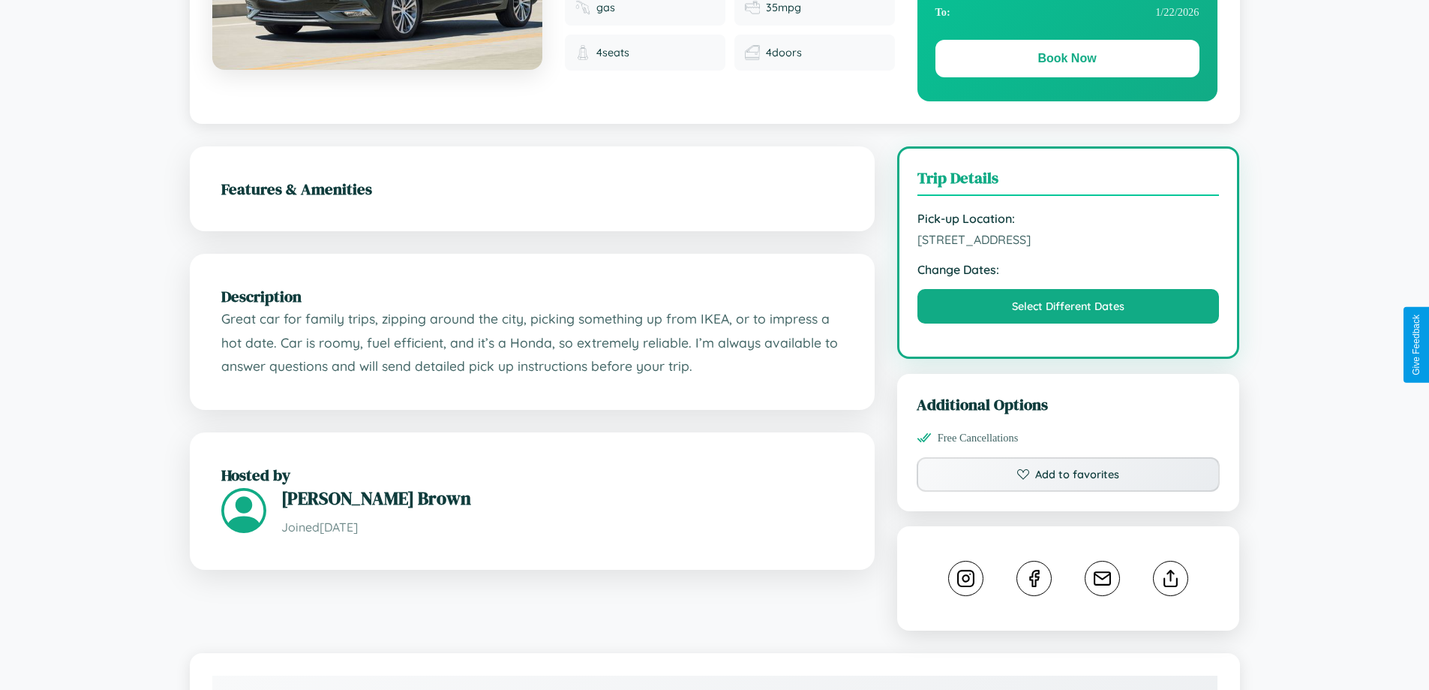
scroll to position [155, 0]
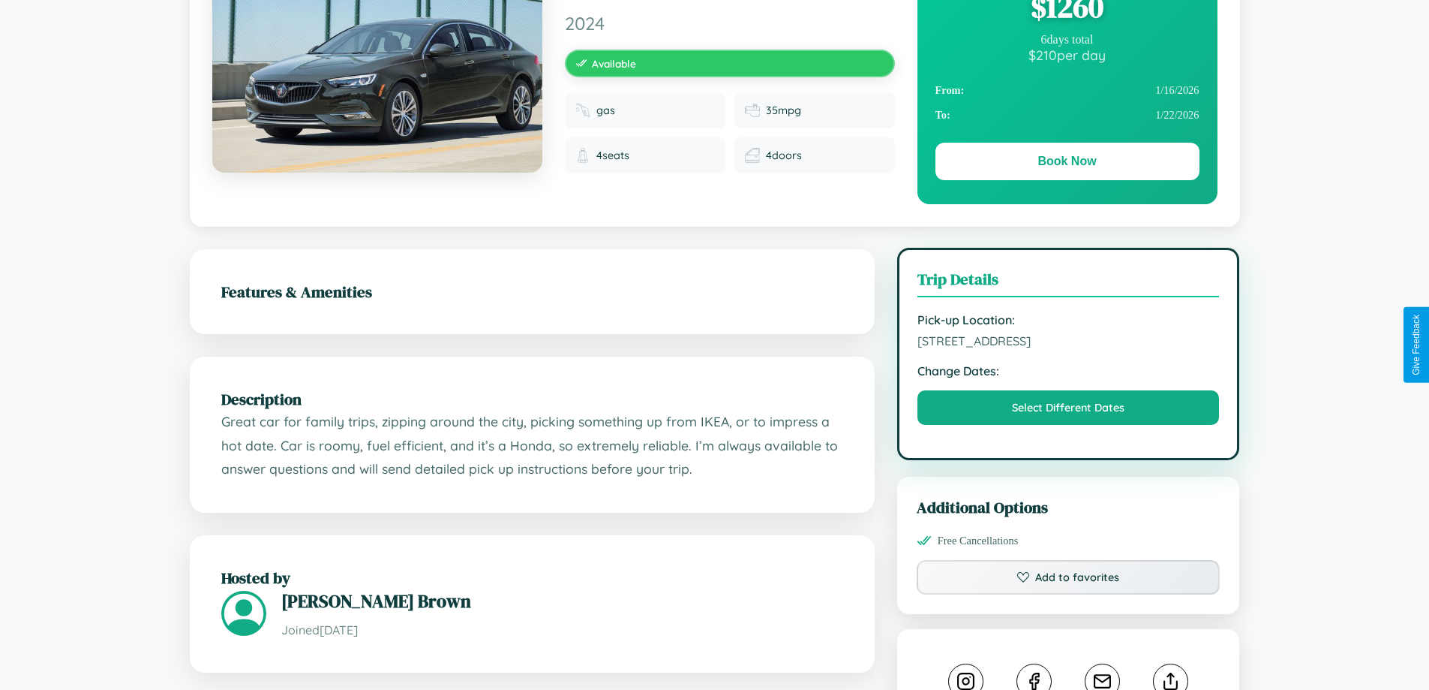
click at [1068, 343] on span "8786 River Road Kyoto 61531 Japan" at bounding box center [1069, 340] width 302 height 15
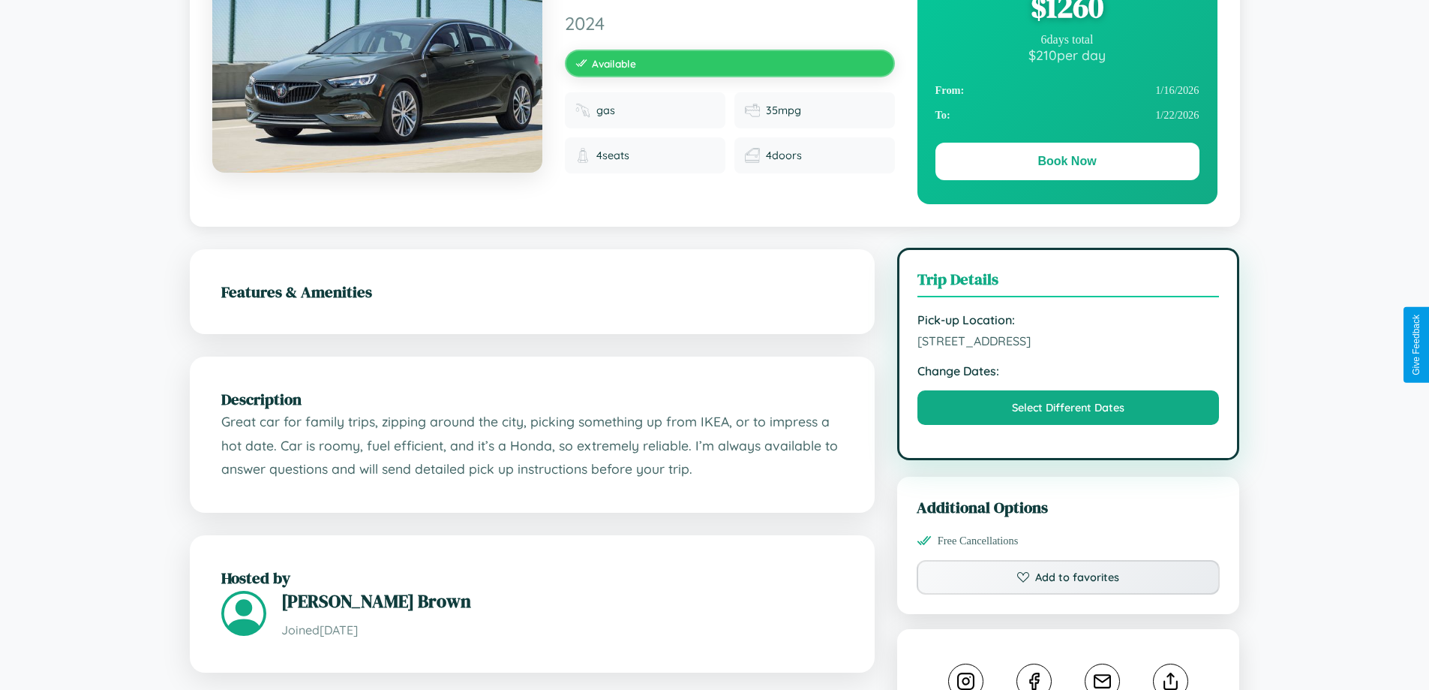
click at [1068, 343] on span "8786 River Road Kyoto 61531 Japan" at bounding box center [1069, 340] width 302 height 15
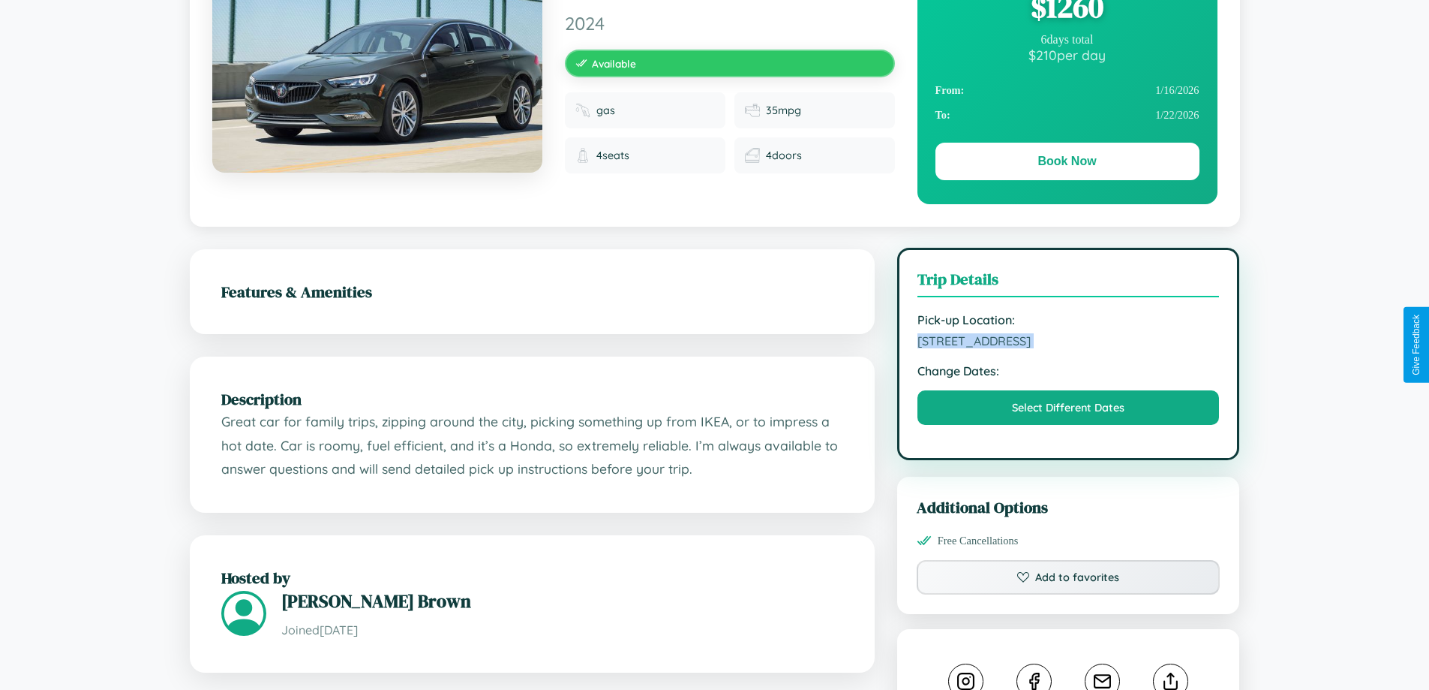
click at [1068, 343] on span "8786 River Road Kyoto 61531 Japan" at bounding box center [1069, 340] width 302 height 15
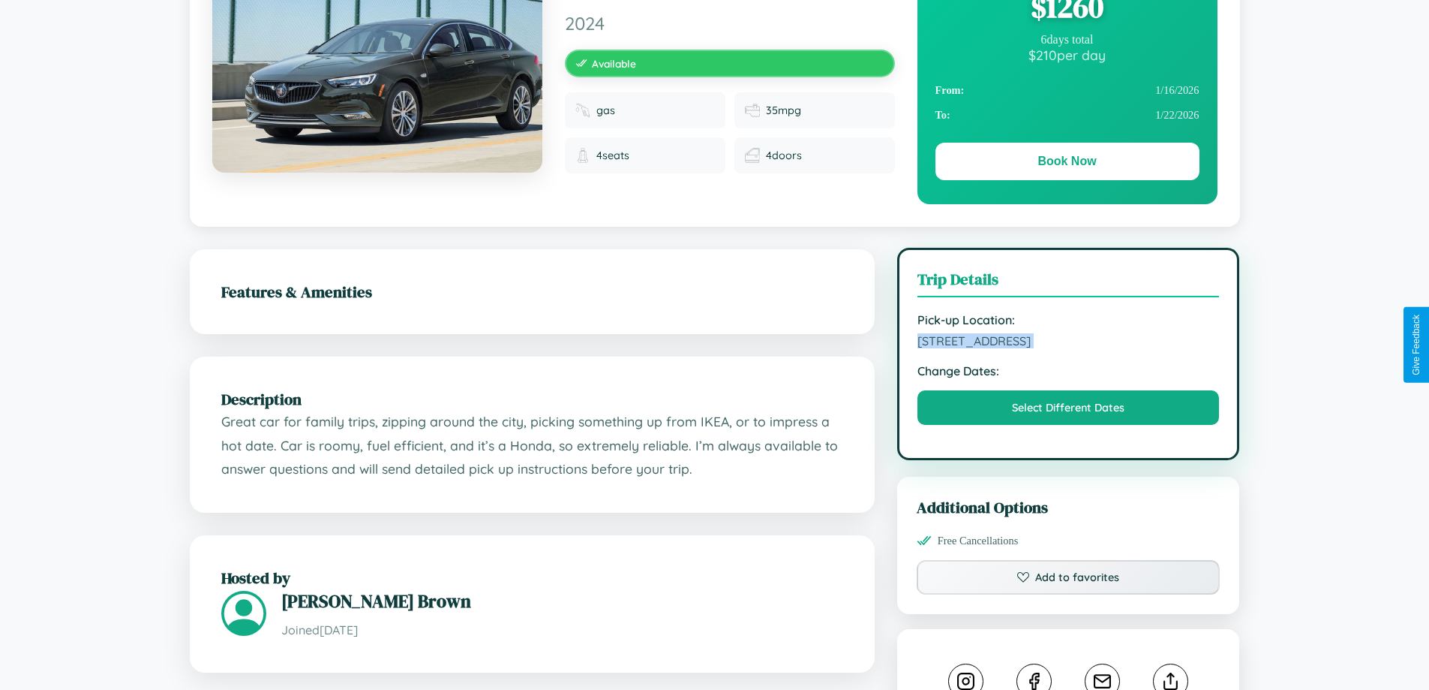
click at [1068, 343] on span "8786 River Road Kyoto 61531 Japan" at bounding box center [1069, 340] width 302 height 15
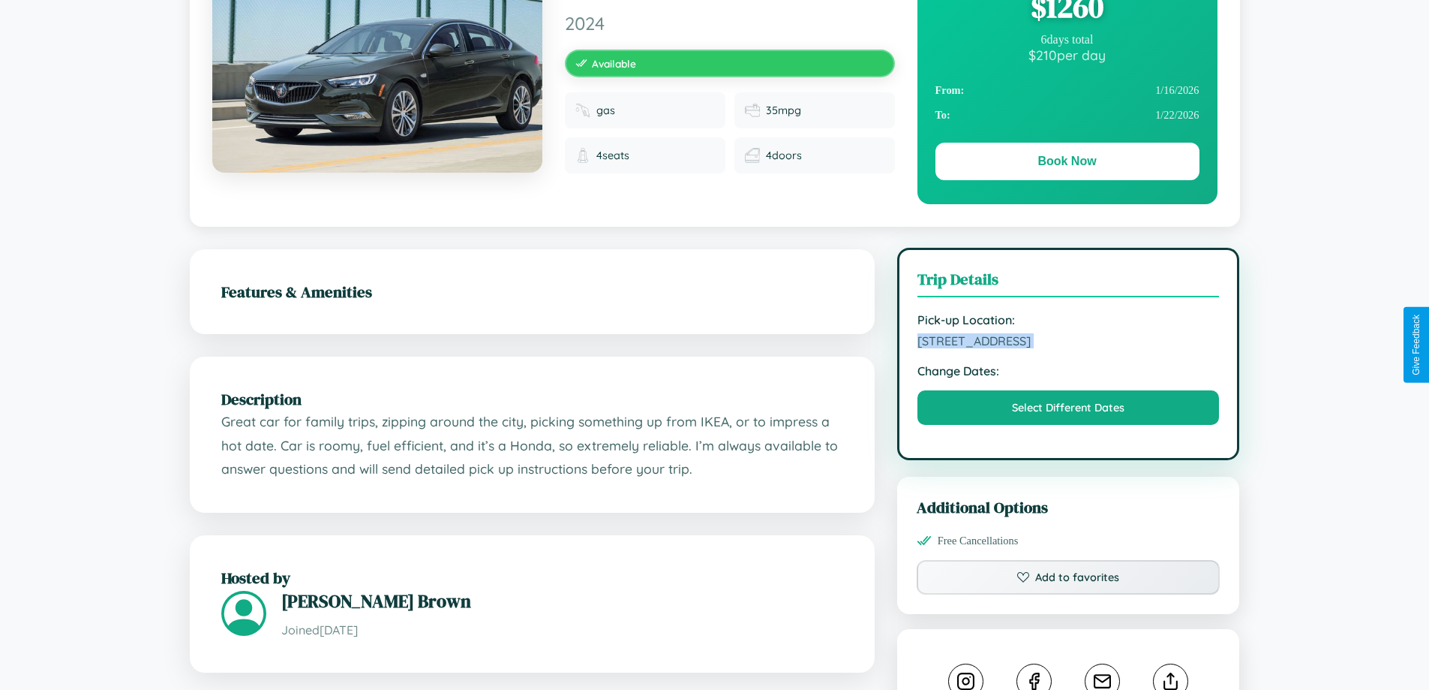
click at [1068, 343] on span "8786 River Road Kyoto 61531 Japan" at bounding box center [1069, 340] width 302 height 15
